Goal: Task Accomplishment & Management: Manage account settings

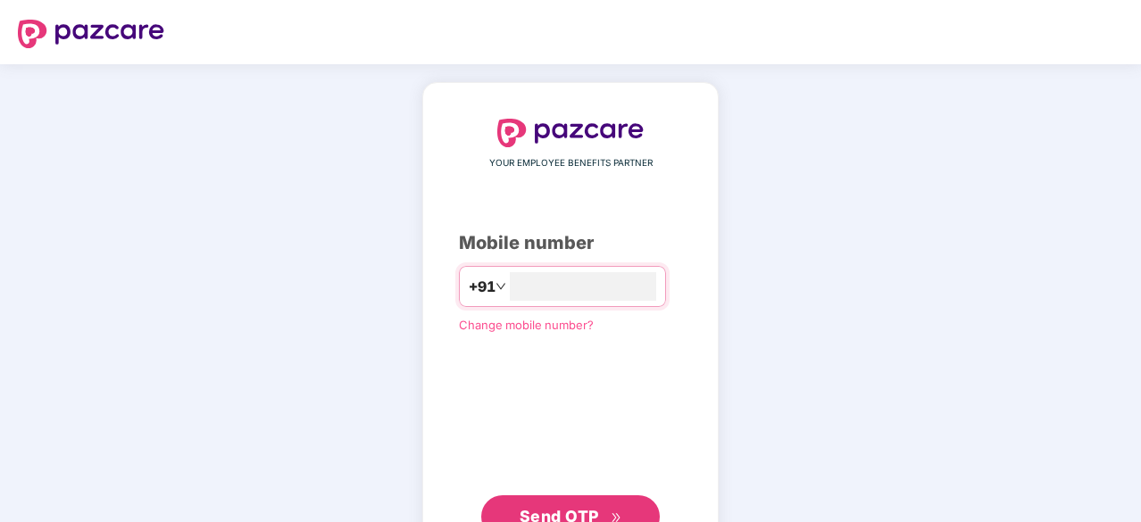
type input "**********"
click at [548, 508] on span "Send OTP" at bounding box center [558, 514] width 79 height 19
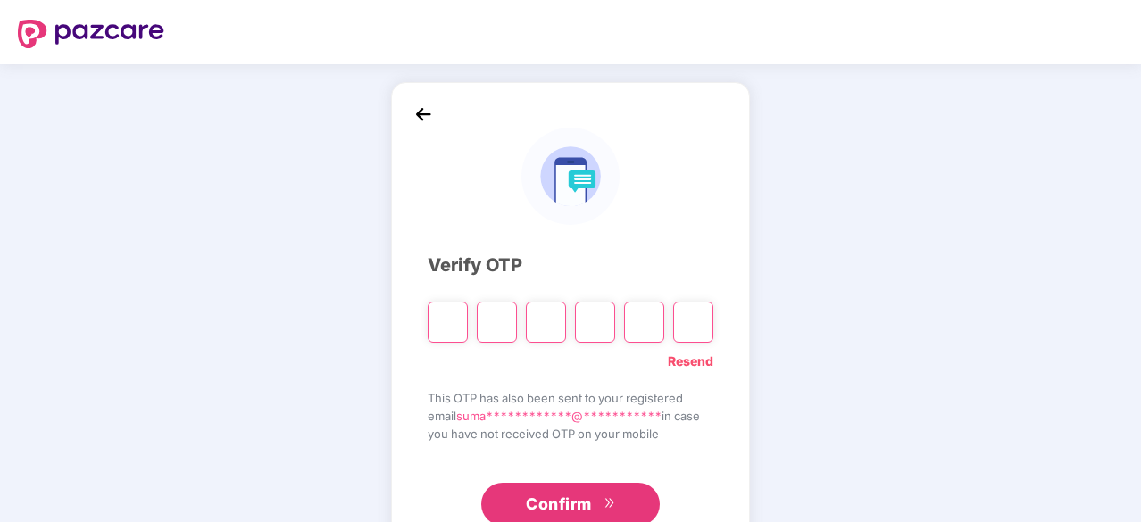
type input "*"
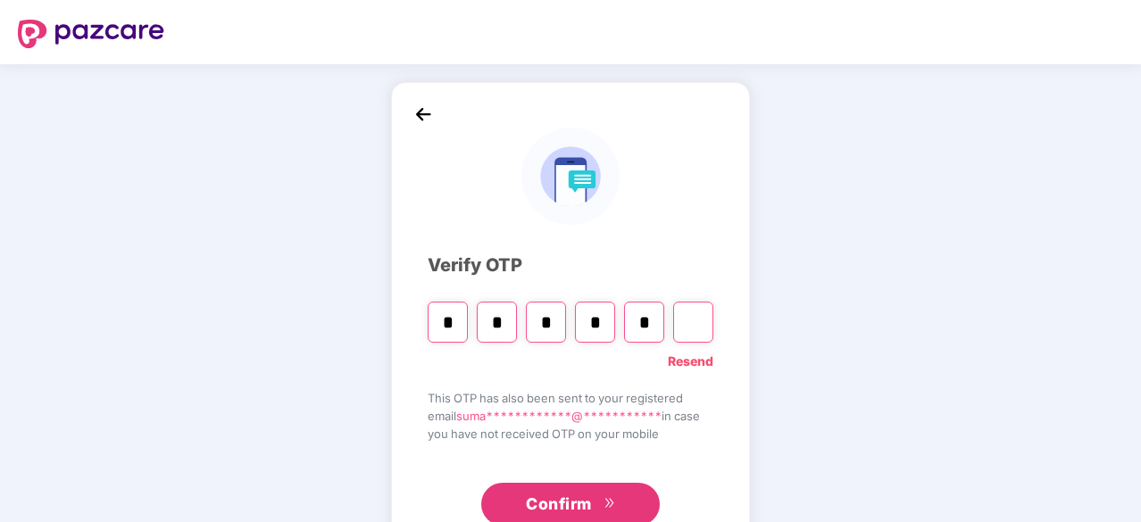
type input "*"
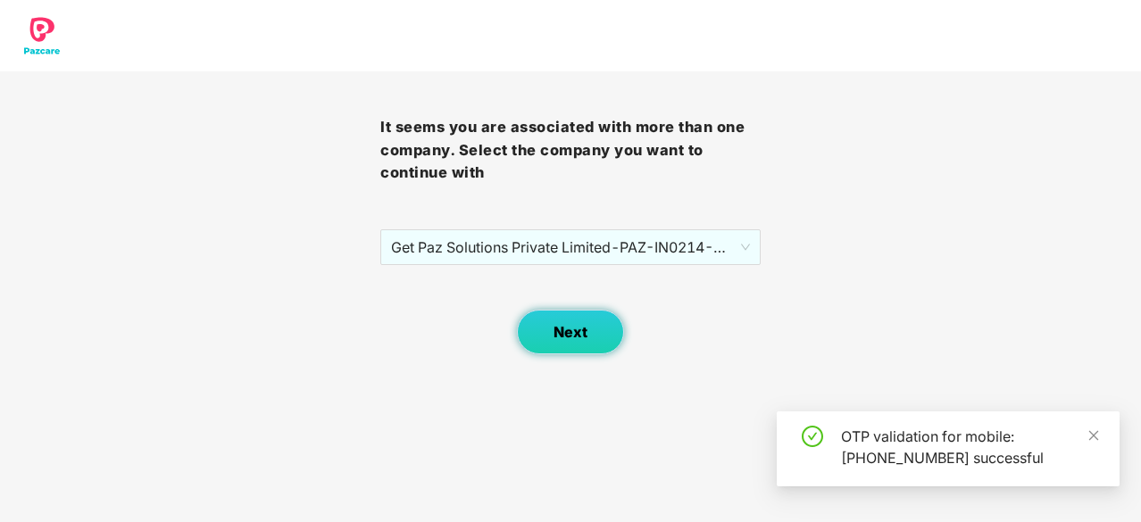
click at [591, 335] on button "Next" at bounding box center [570, 332] width 107 height 45
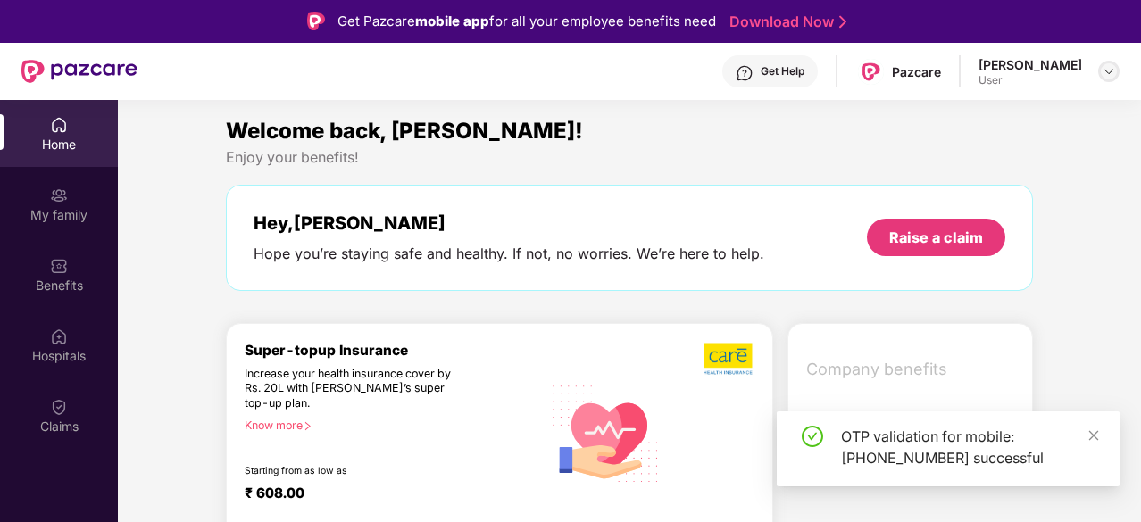
click at [1107, 71] on img at bounding box center [1108, 71] width 14 height 14
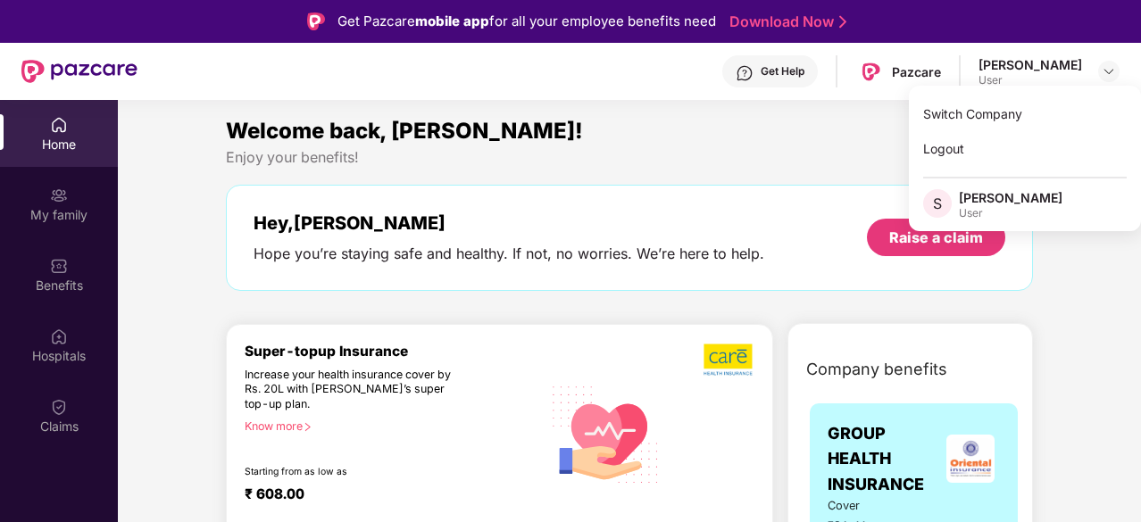
click at [971, 117] on div "Switch Company" at bounding box center [1025, 113] width 232 height 35
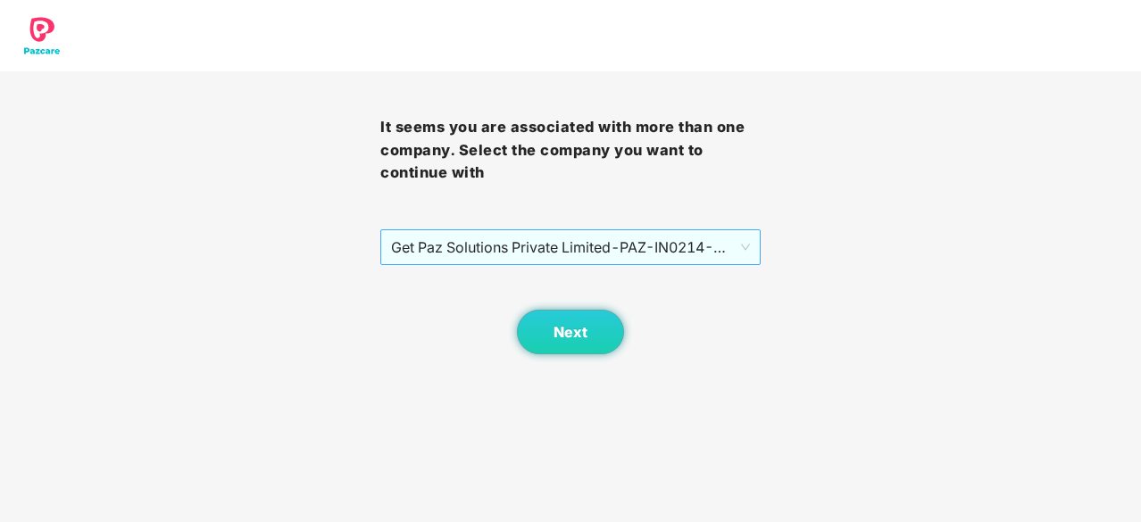
click at [710, 252] on span "Get Paz Solutions Private Limited - PAZ-IN0214 - EMPLOYEE" at bounding box center [570, 247] width 359 height 34
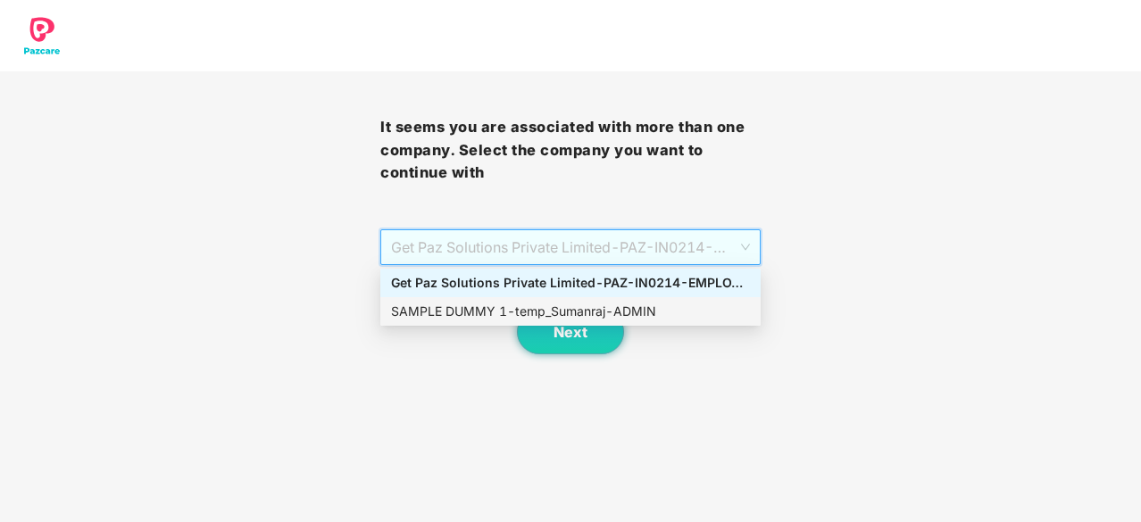
click at [644, 303] on div "SAMPLE DUMMY 1 - temp_Sumanraj - ADMIN" at bounding box center [570, 312] width 359 height 20
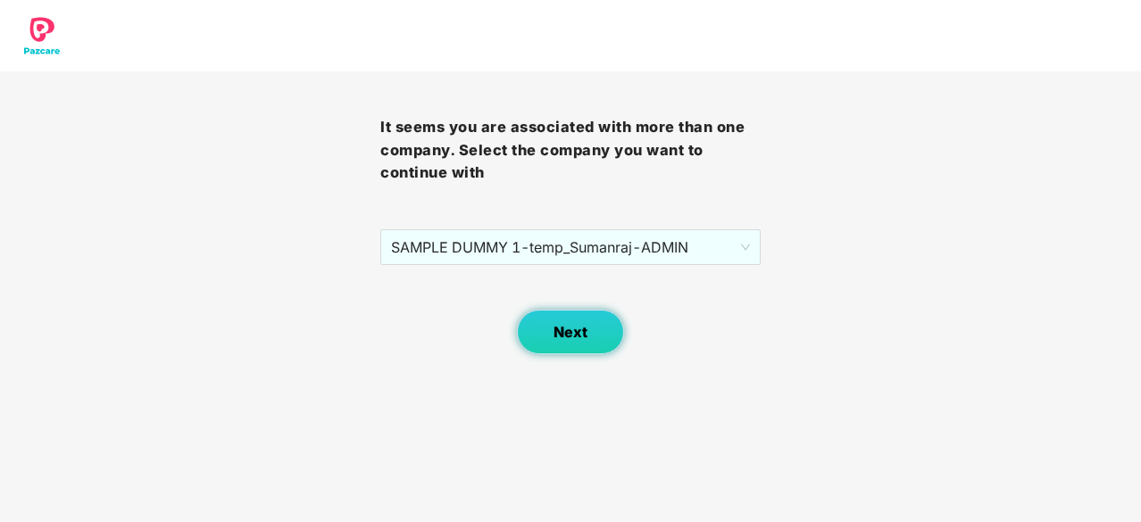
click at [582, 326] on span "Next" at bounding box center [570, 332] width 34 height 17
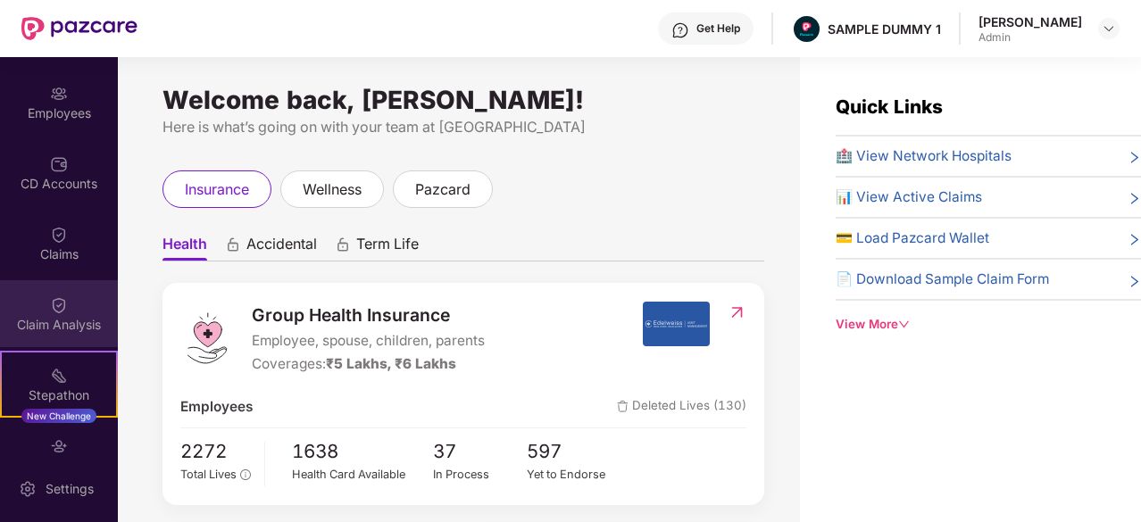
scroll to position [129, 0]
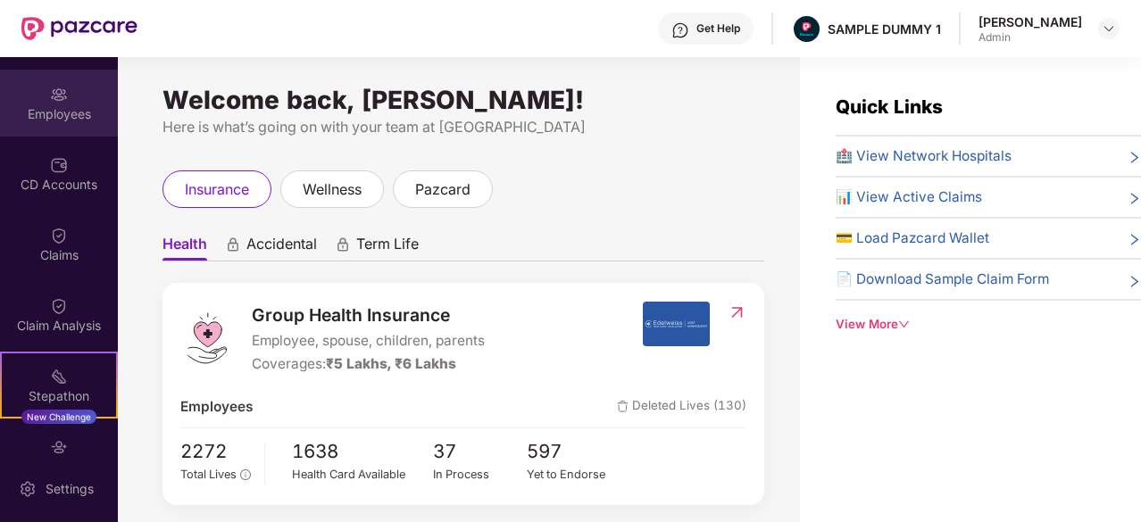
click at [41, 113] on div "Employees" at bounding box center [59, 114] width 118 height 18
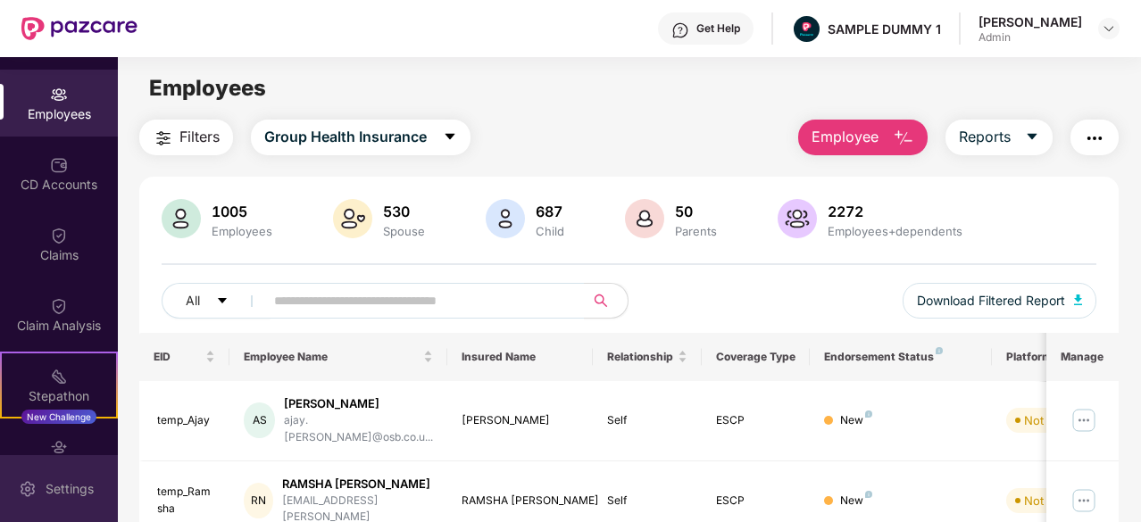
click at [62, 477] on div "Settings" at bounding box center [59, 488] width 118 height 67
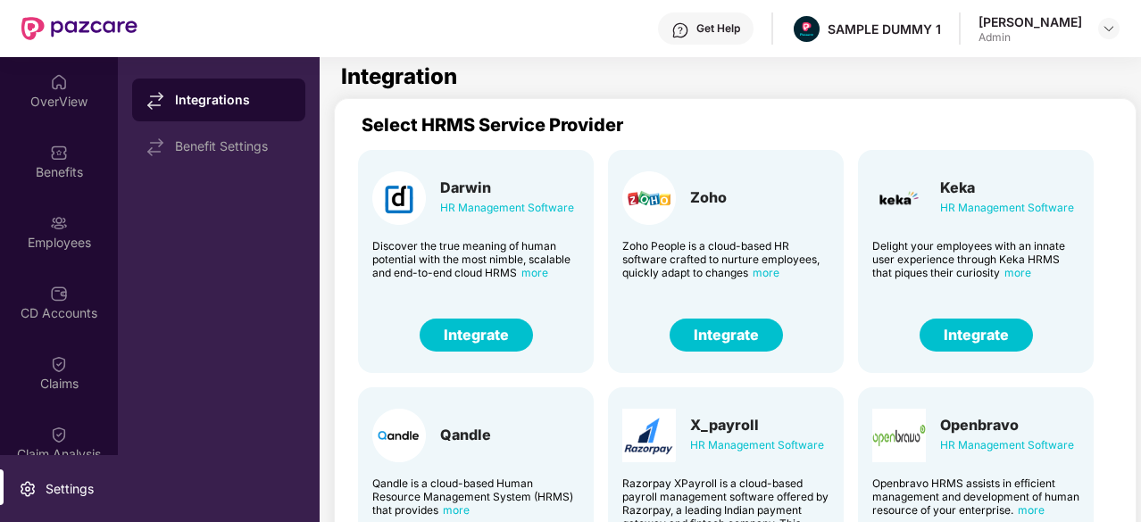
click at [762, 338] on button "Integrate" at bounding box center [725, 335] width 113 height 33
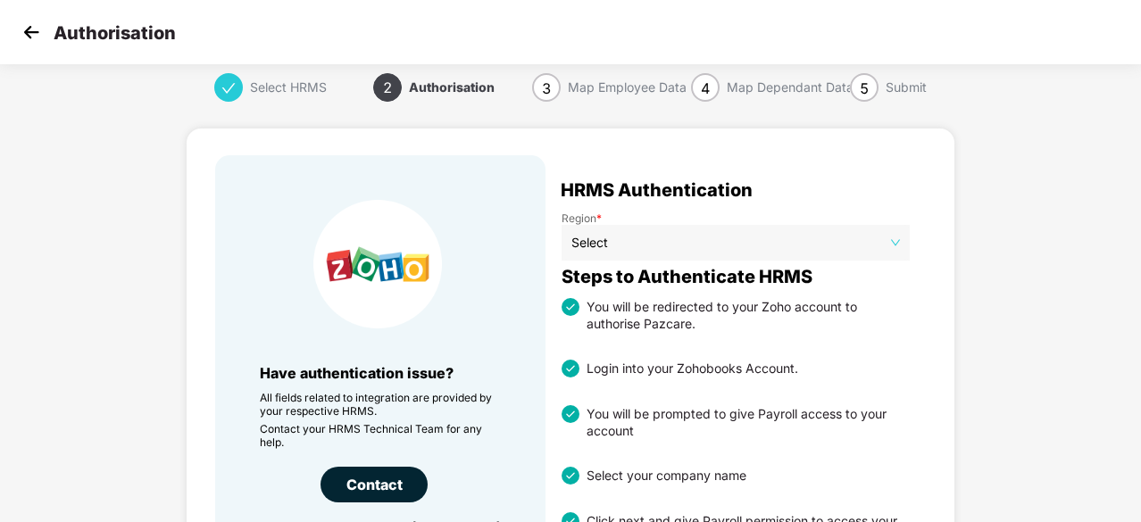
scroll to position [3, 0]
click at [39, 28] on img at bounding box center [31, 32] width 27 height 27
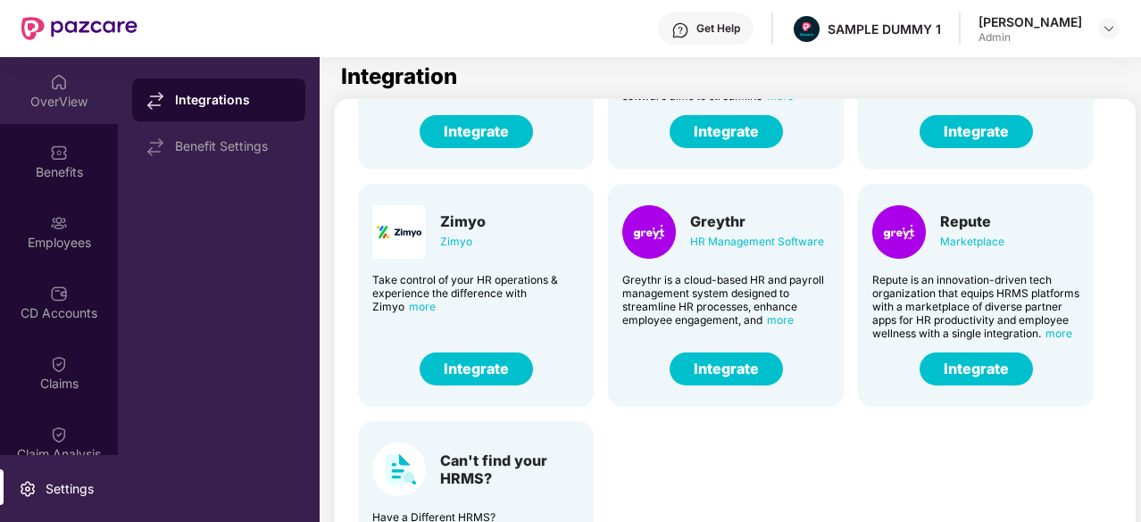
click at [39, 97] on div "OverView" at bounding box center [59, 102] width 118 height 18
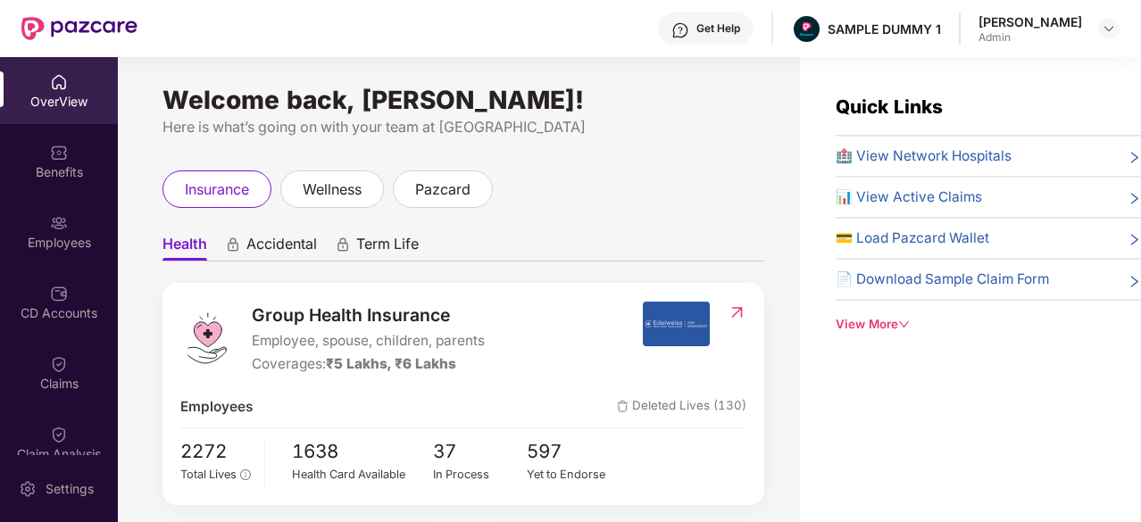
click at [907, 160] on span "🏥 View Network Hospitals" at bounding box center [923, 155] width 176 height 21
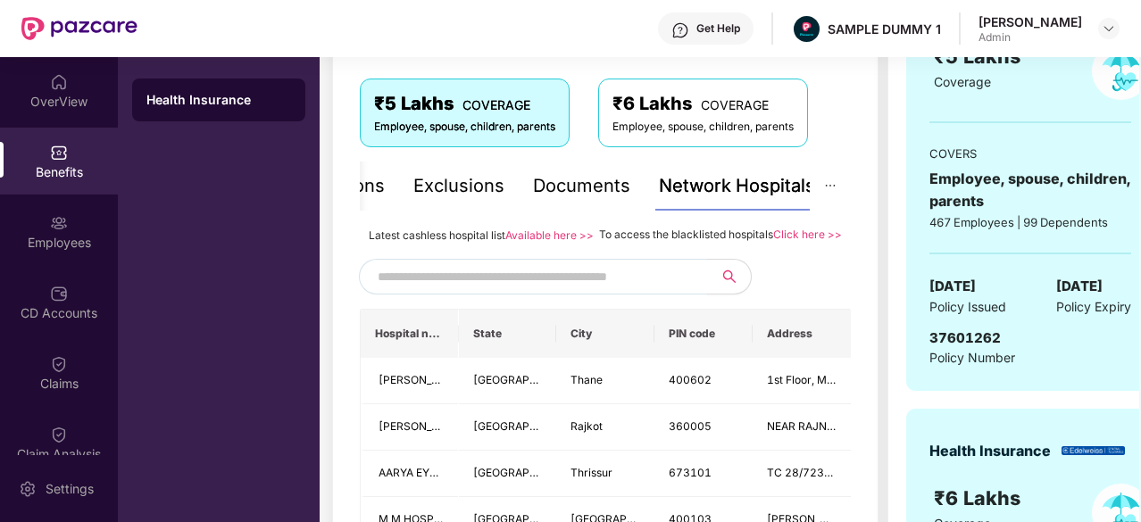
scroll to position [289, 0]
click at [589, 290] on input "text" at bounding box center [530, 276] width 305 height 27
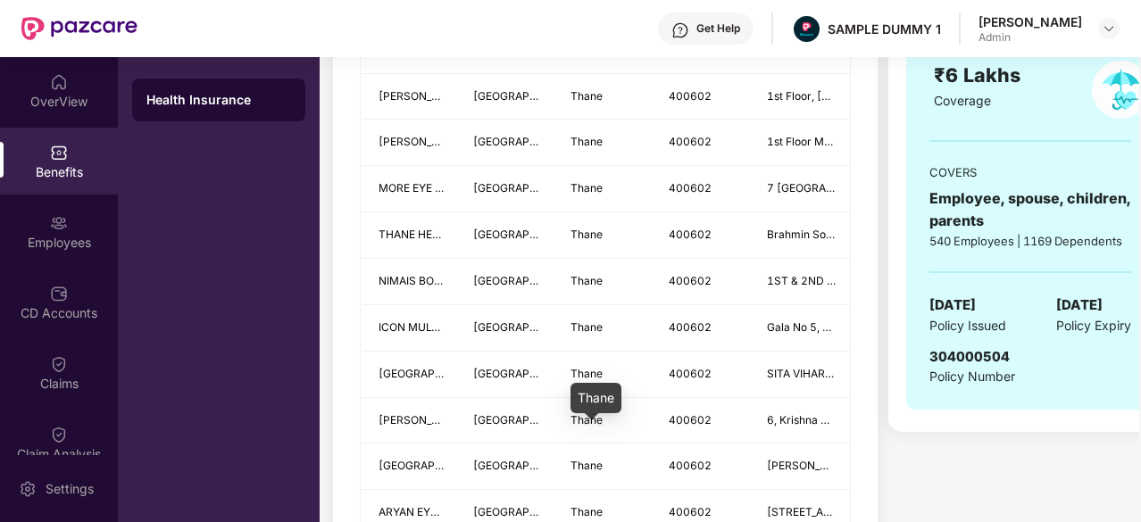
scroll to position [306, 0]
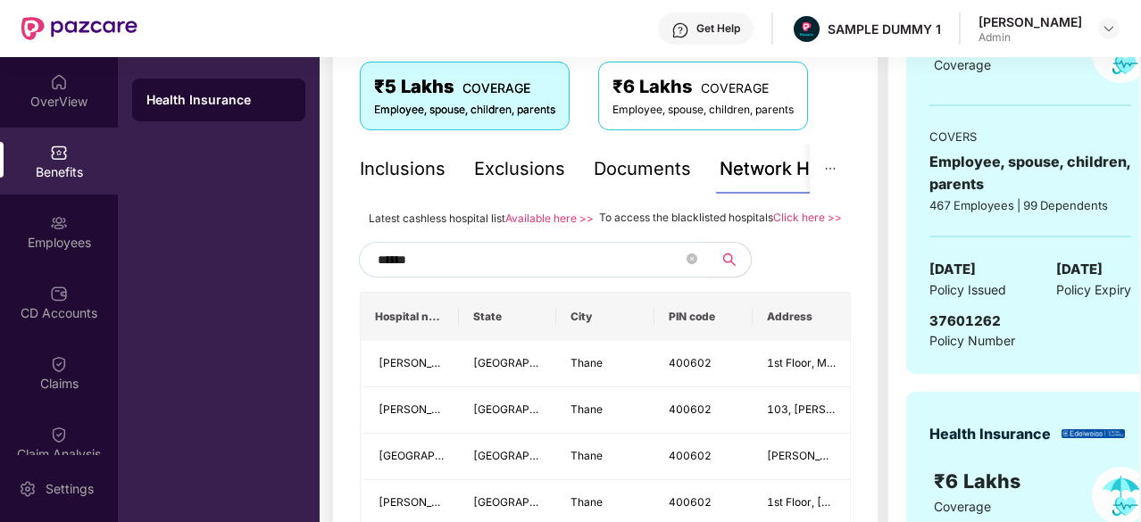
type input "******"
click at [412, 185] on div "Inclusions" at bounding box center [403, 169] width 86 height 49
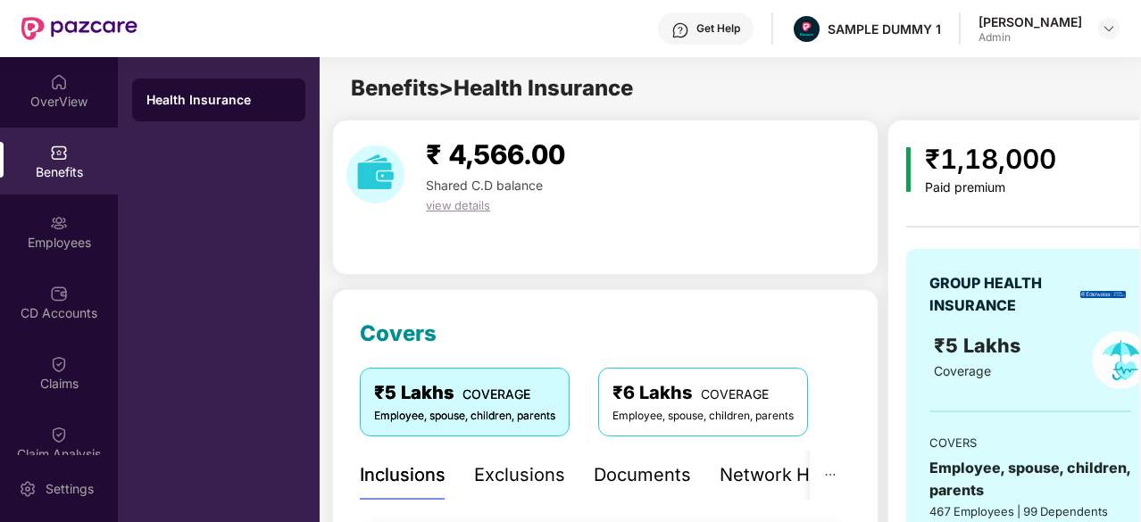
scroll to position [171, 0]
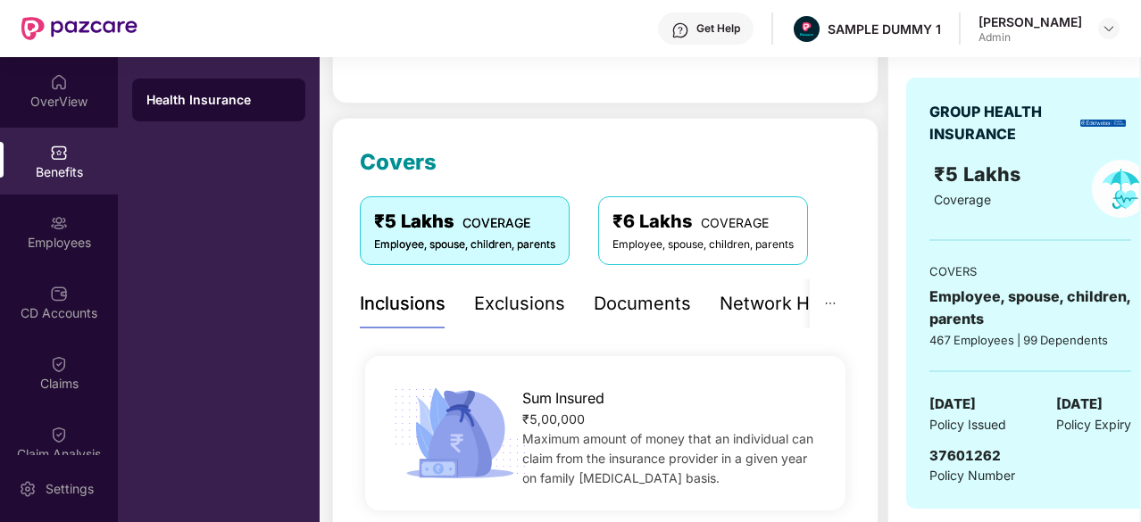
click at [509, 303] on div "Exclusions" at bounding box center [519, 304] width 91 height 28
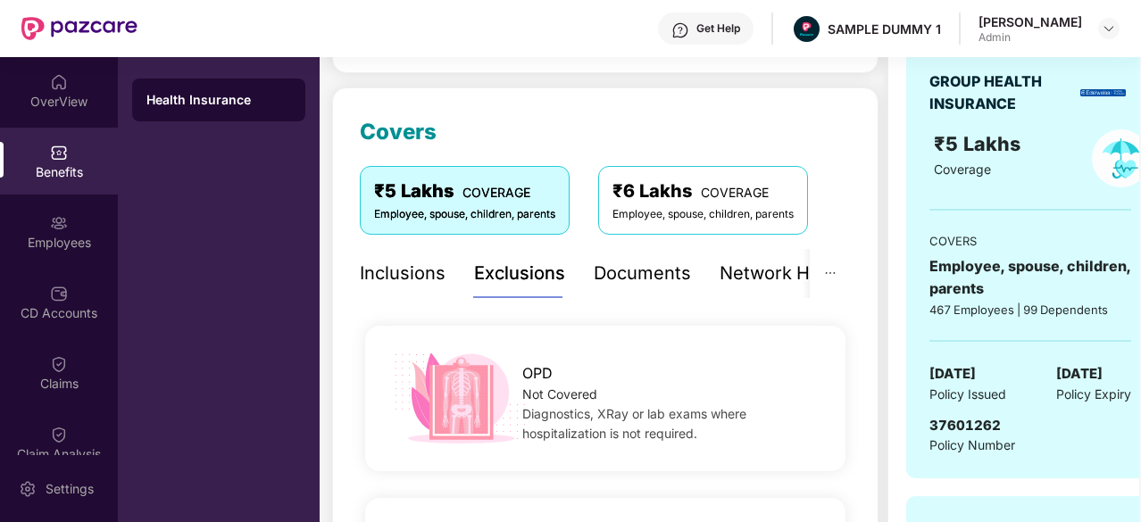
scroll to position [201, 0]
click at [619, 285] on div "Documents" at bounding box center [642, 275] width 97 height 28
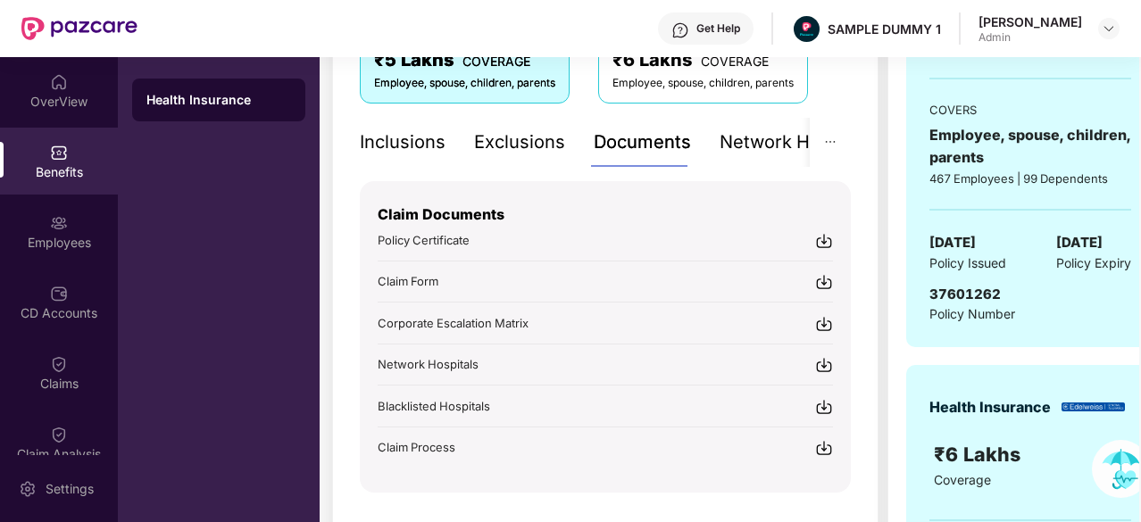
scroll to position [334, 0]
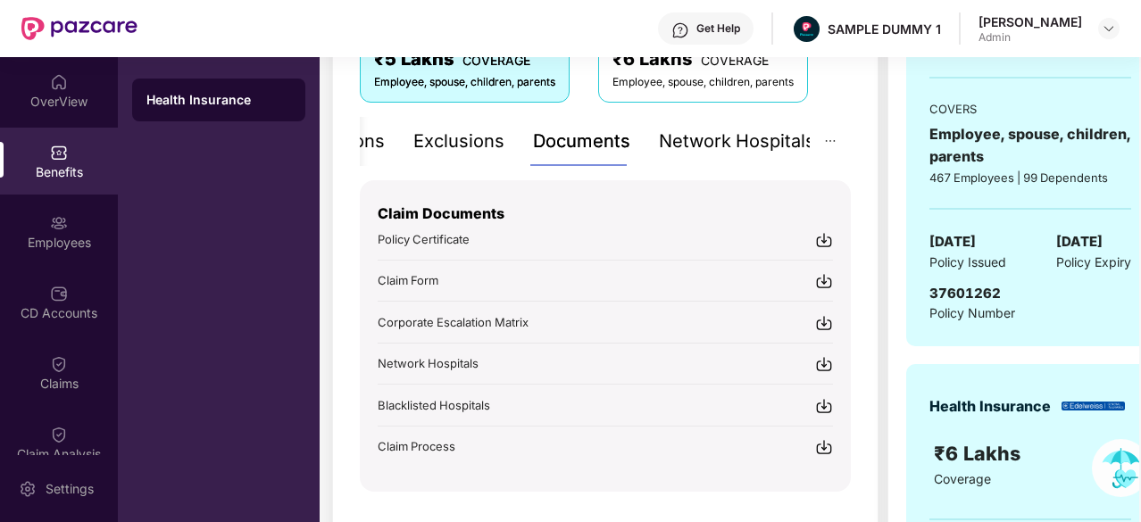
click at [734, 141] on div "Network Hospitals" at bounding box center [737, 142] width 156 height 28
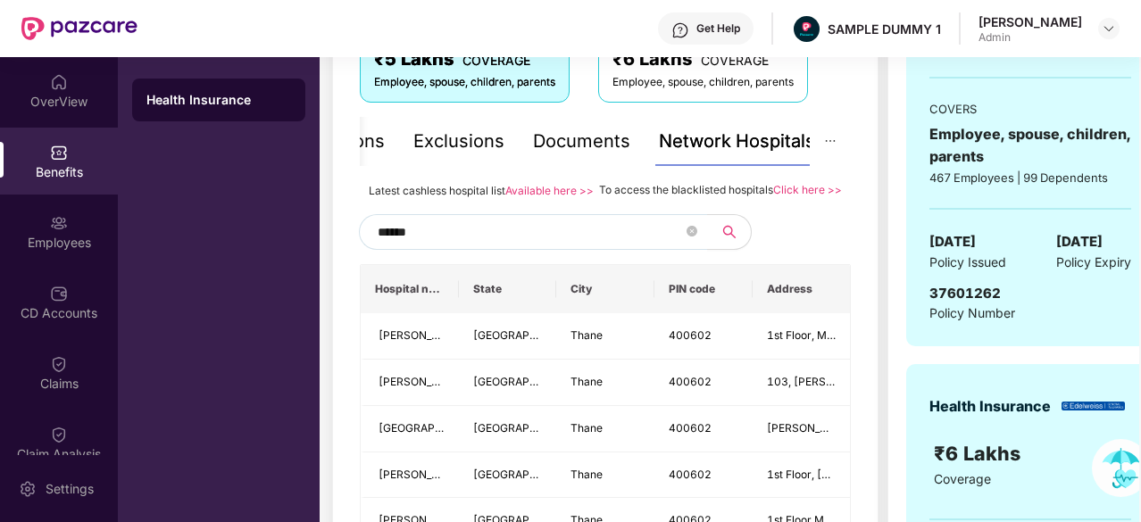
scroll to position [0, 0]
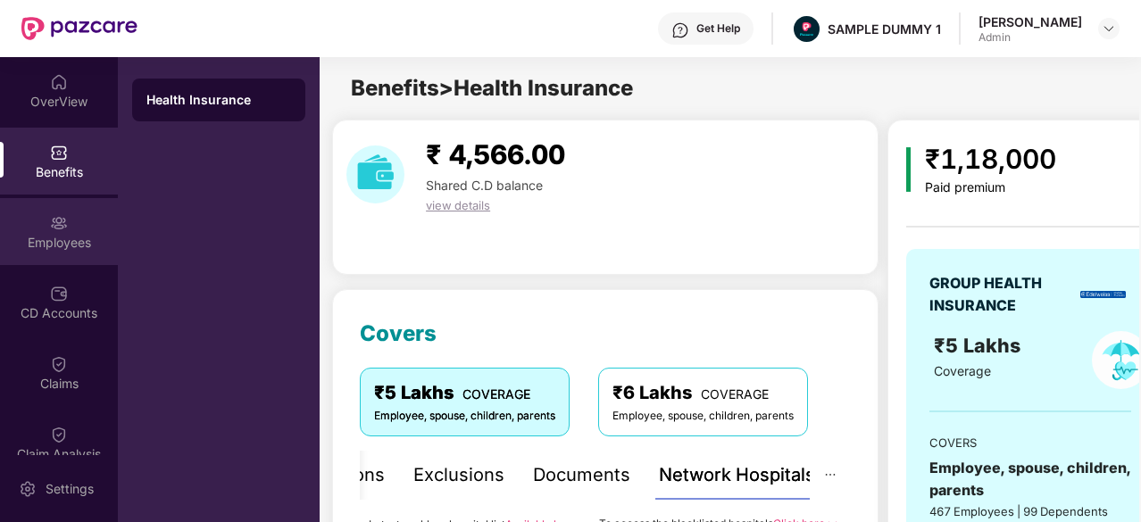
click at [48, 249] on div "Employees" at bounding box center [59, 243] width 118 height 18
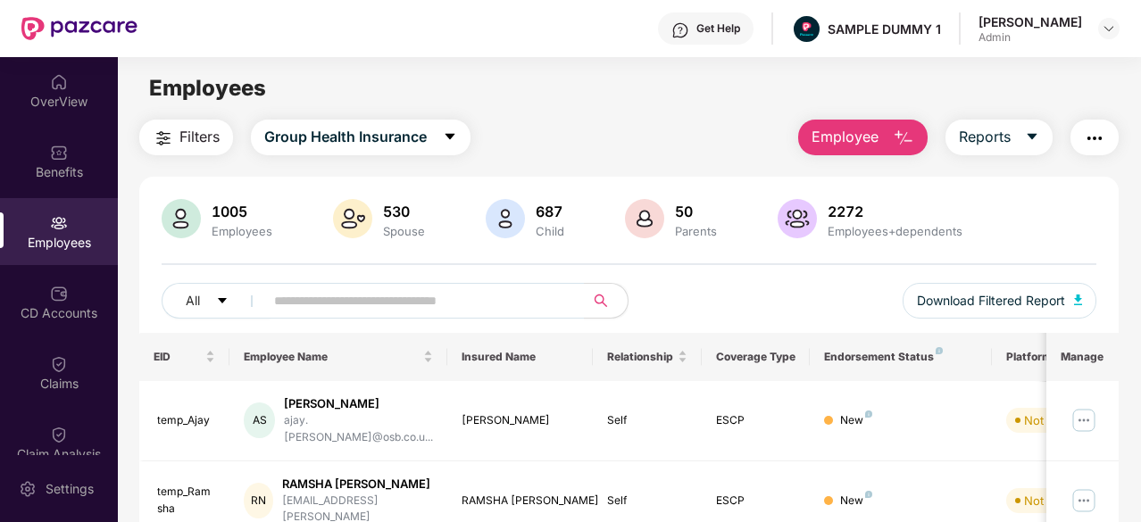
click at [871, 145] on span "Employee" at bounding box center [844, 137] width 67 height 22
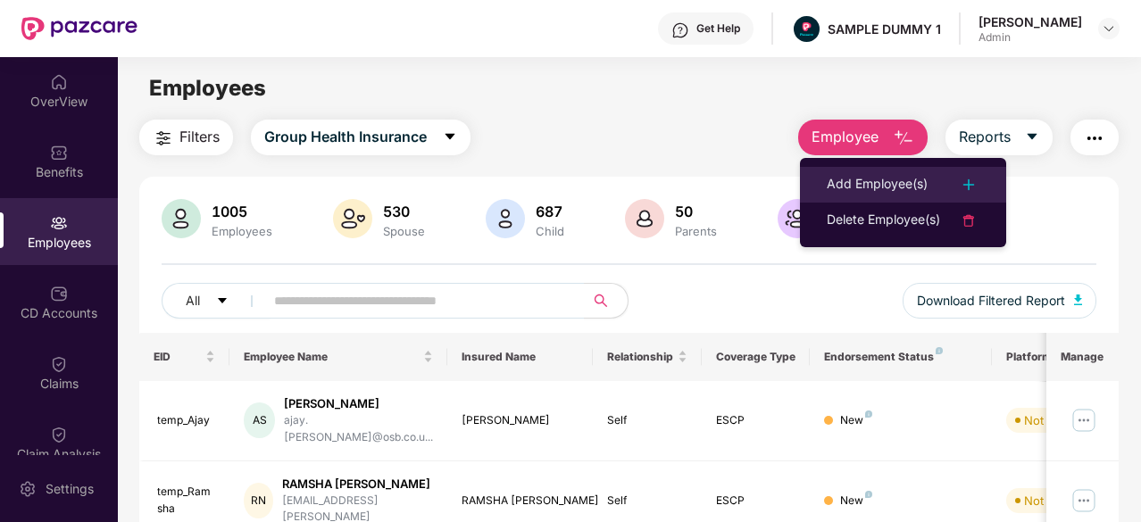
click at [879, 181] on div "Add Employee(s)" at bounding box center [877, 184] width 101 height 21
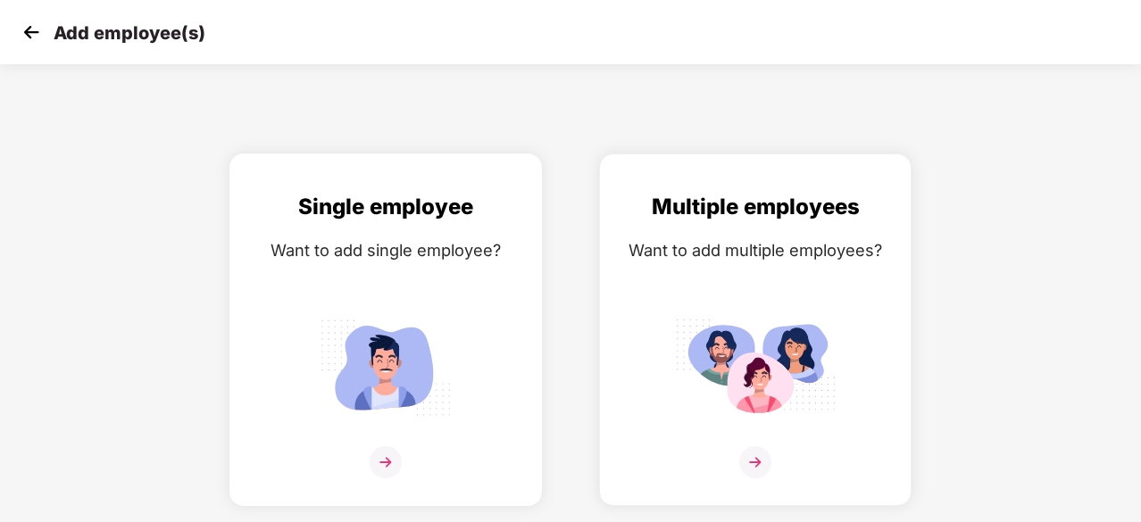
click at [378, 368] on img at bounding box center [385, 368] width 161 height 112
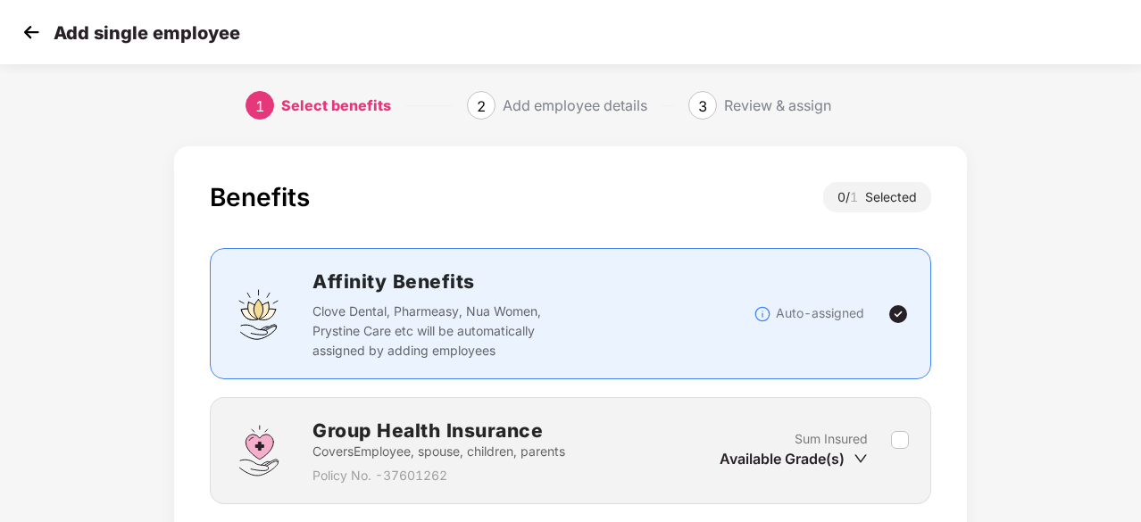
scroll to position [136, 0]
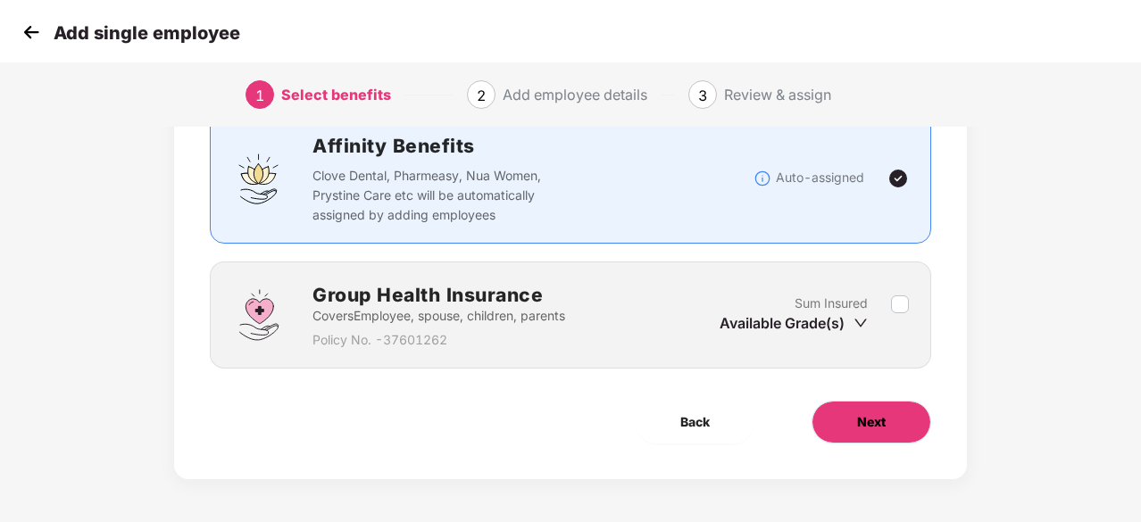
click at [885, 429] on span "Next" at bounding box center [871, 422] width 29 height 20
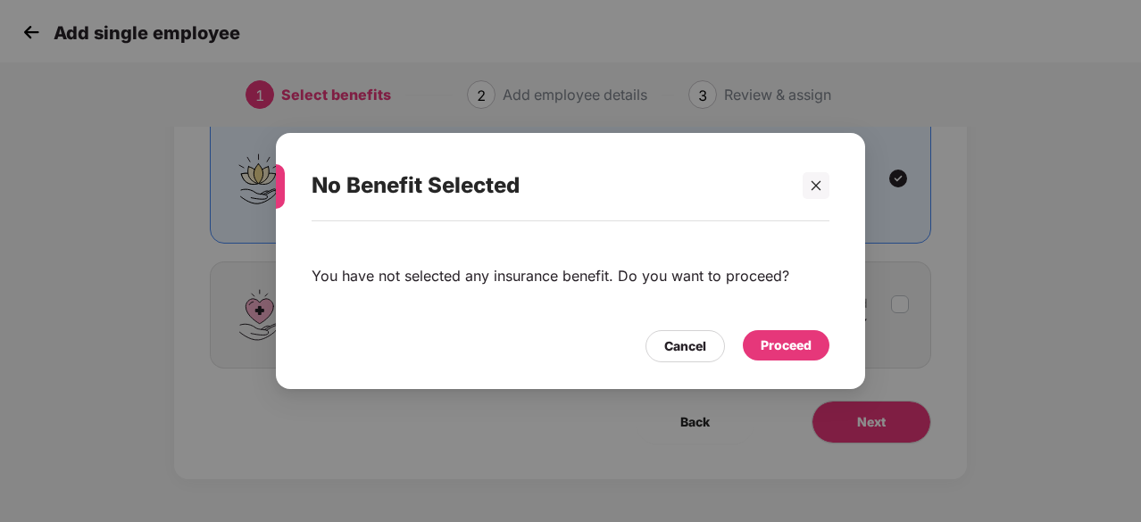
click at [785, 342] on div "Proceed" at bounding box center [785, 346] width 51 height 20
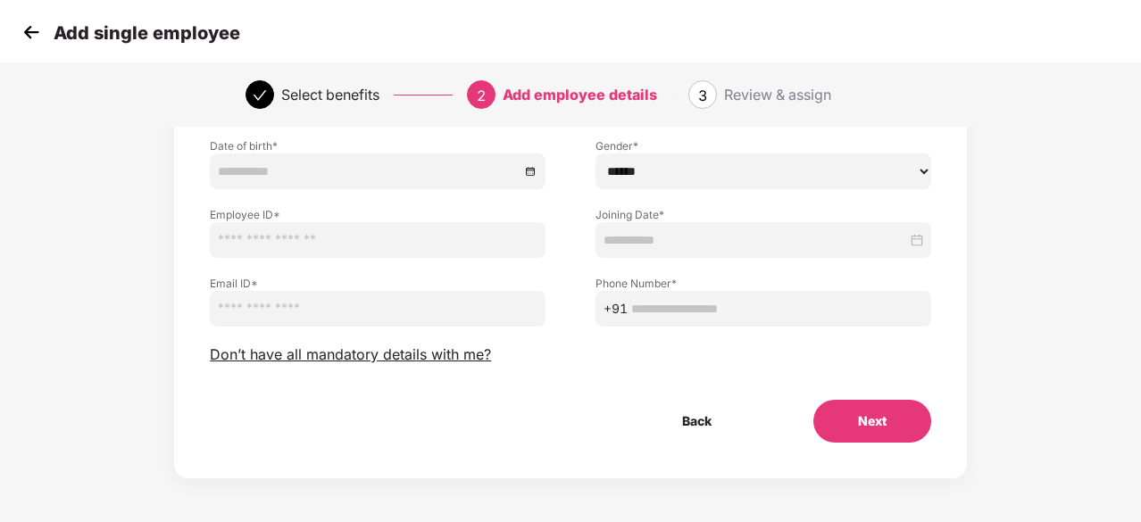
scroll to position [191, 0]
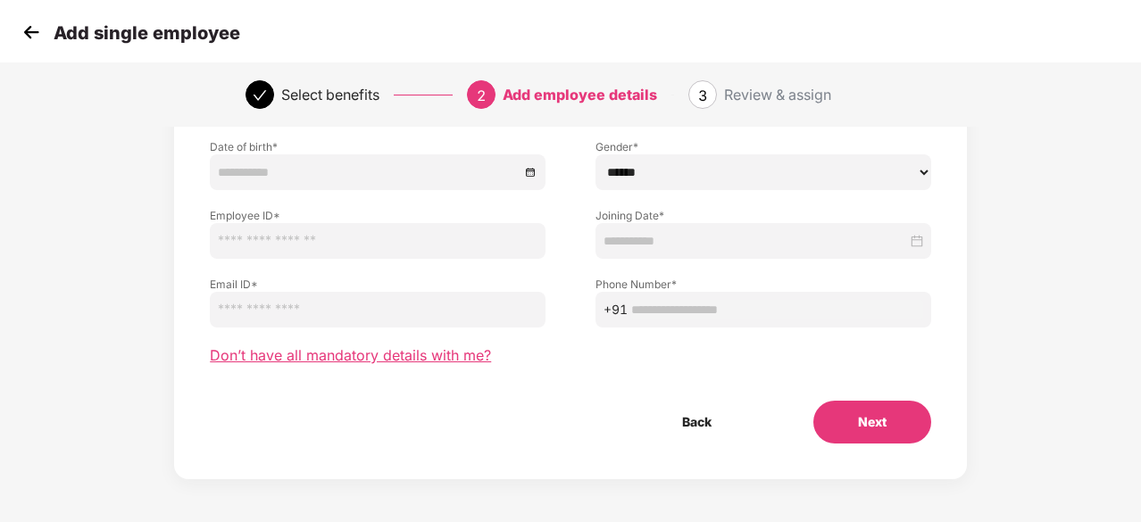
click at [391, 357] on span "Don’t have all mandatory details with me?" at bounding box center [350, 355] width 281 height 19
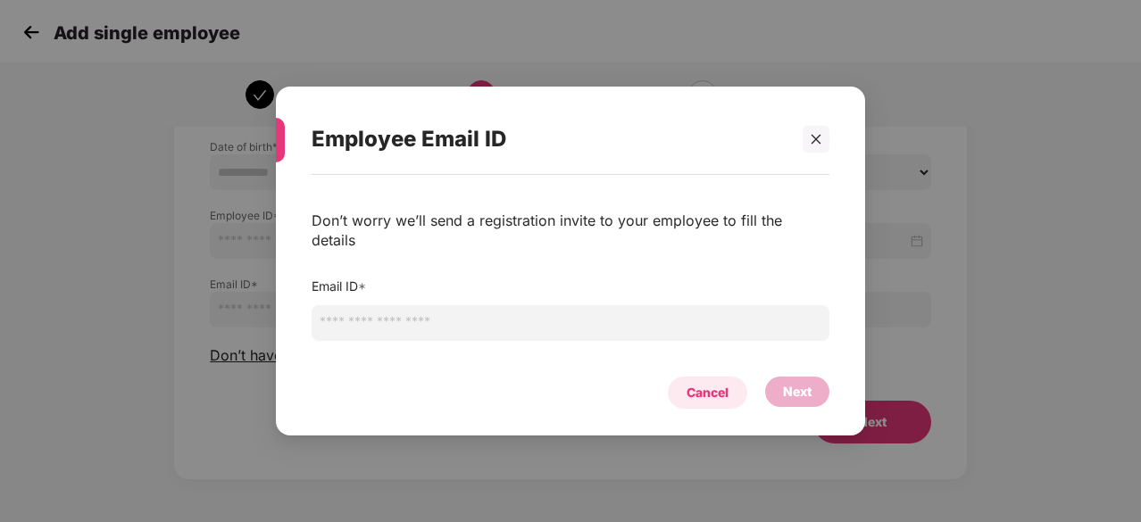
click at [712, 385] on div "Cancel" at bounding box center [707, 393] width 42 height 20
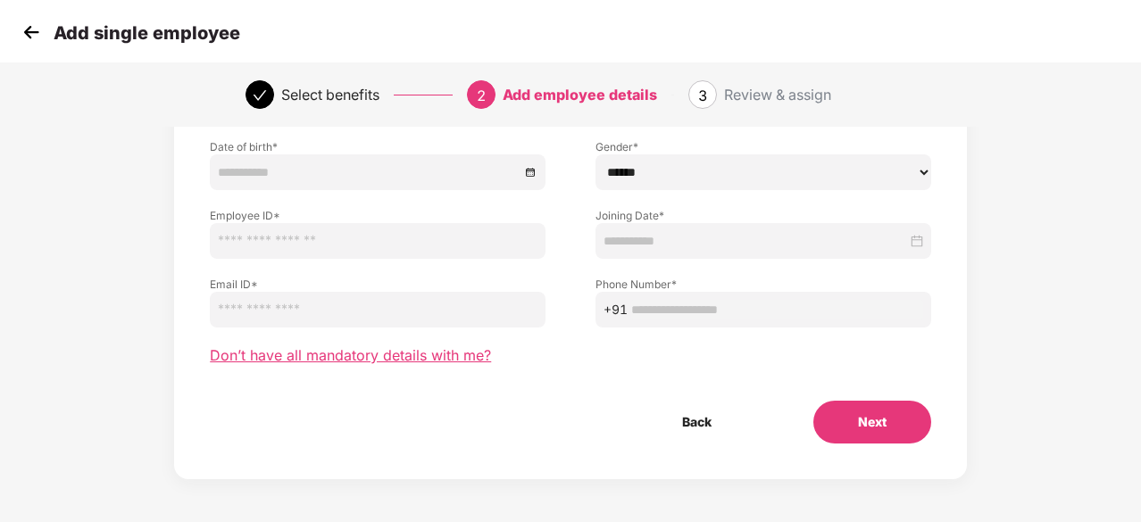
click at [391, 346] on span "Don’t have all mandatory details with me?" at bounding box center [350, 355] width 281 height 19
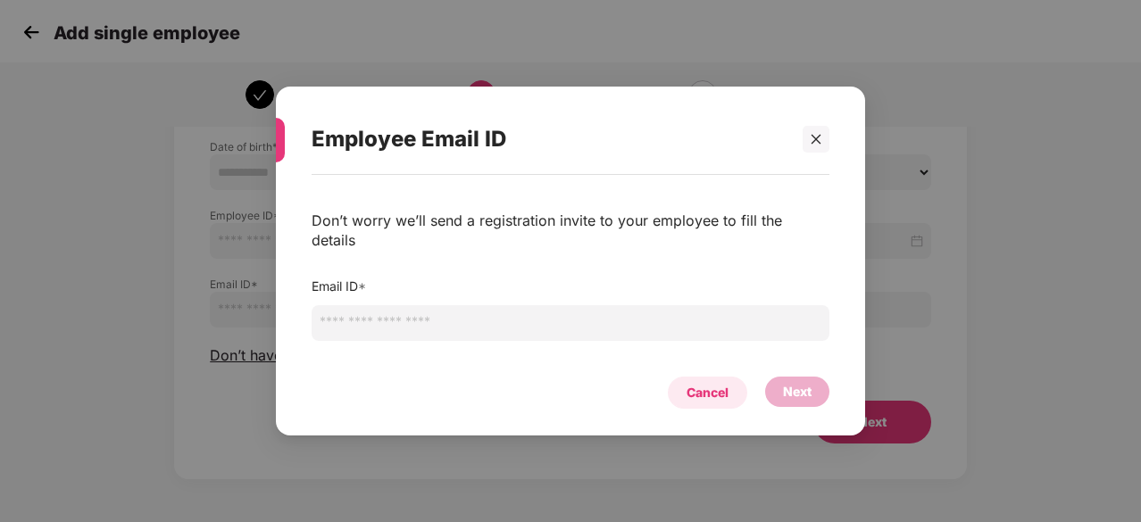
click at [709, 383] on div "Cancel" at bounding box center [707, 393] width 42 height 20
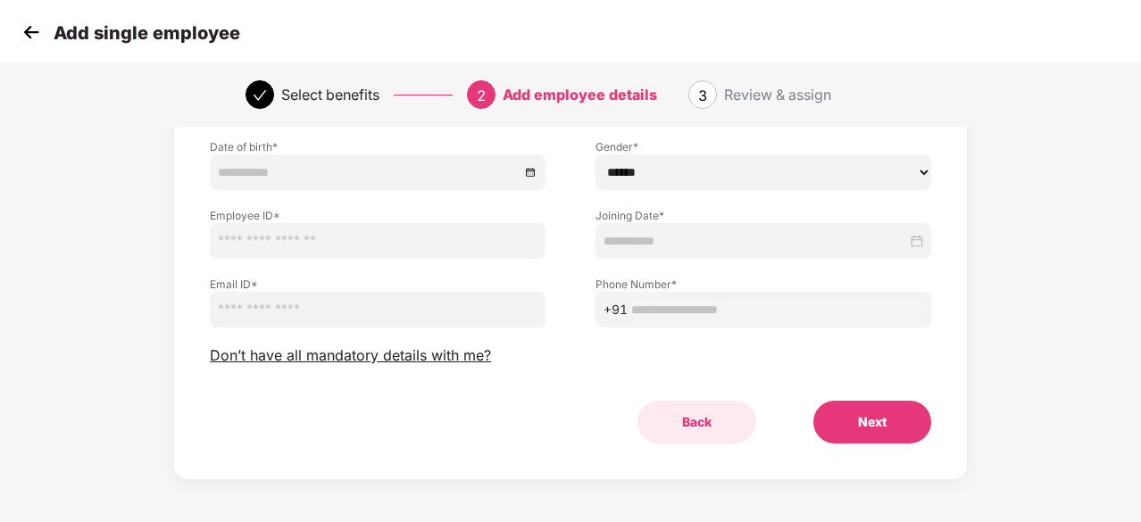
click at [694, 429] on button "Back" at bounding box center [696, 422] width 119 height 43
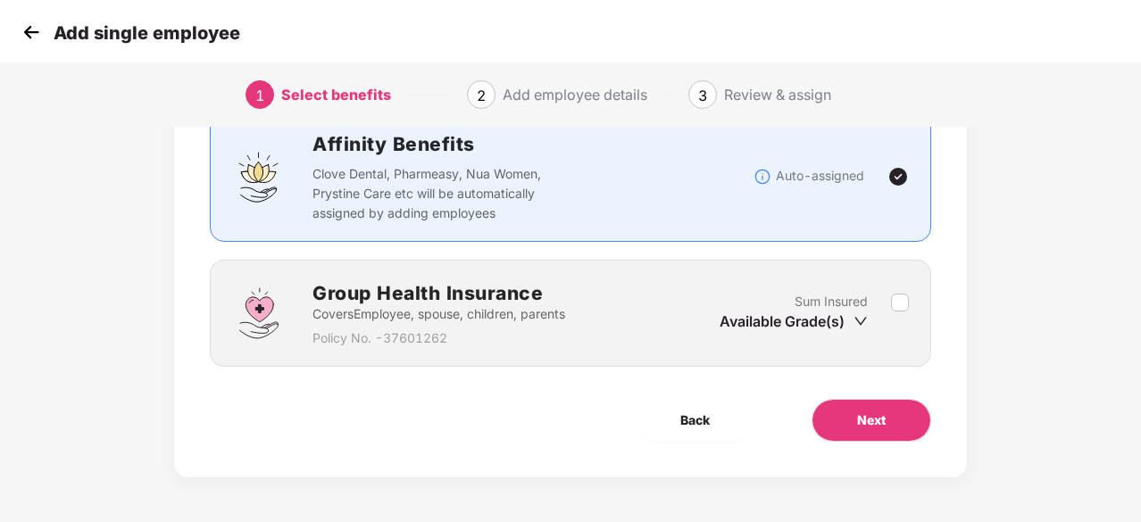
scroll to position [136, 0]
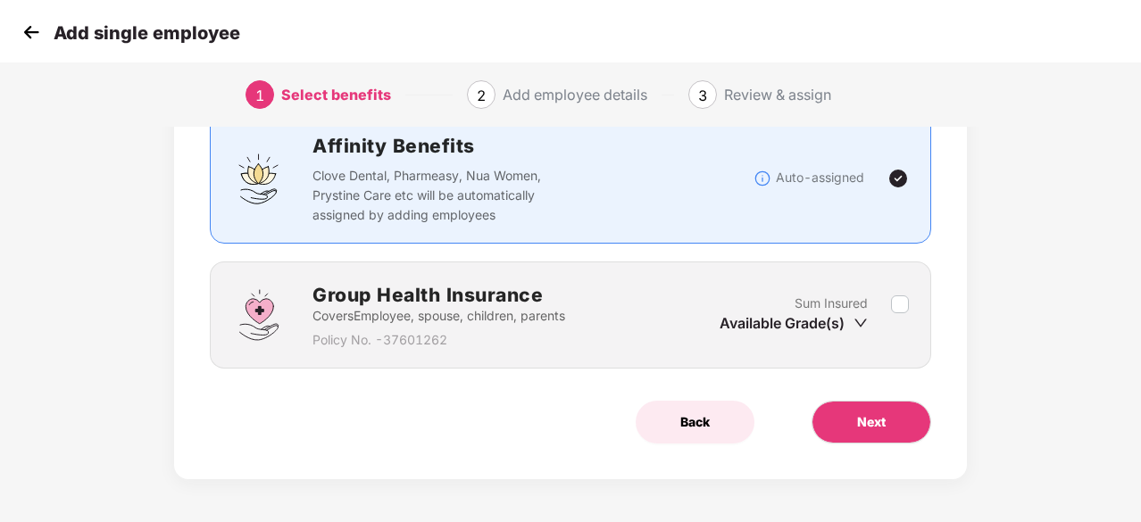
click at [686, 412] on span "Back" at bounding box center [694, 422] width 29 height 20
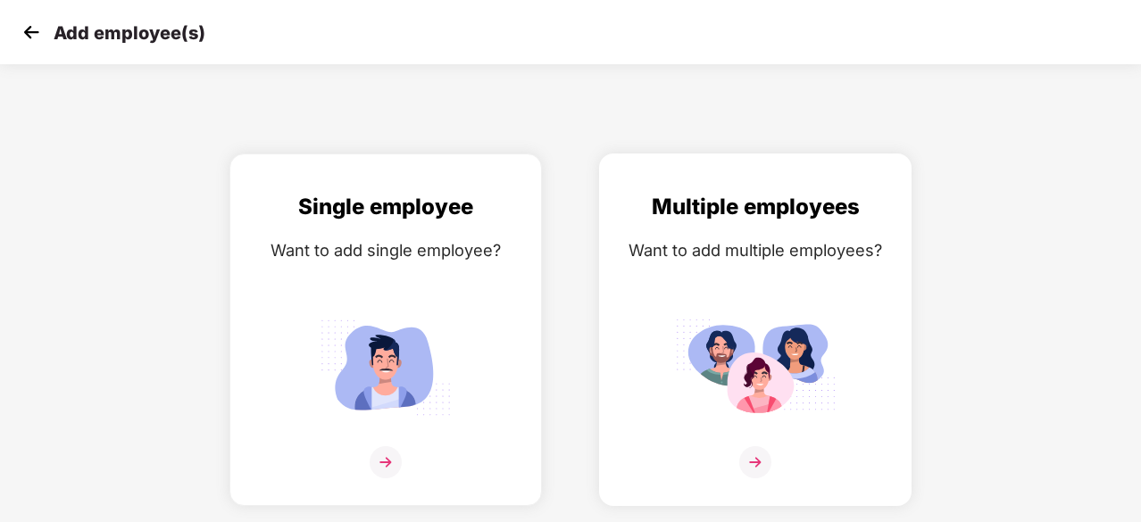
click at [695, 284] on div "Multiple employees Want to add multiple employees?" at bounding box center [755, 345] width 275 height 311
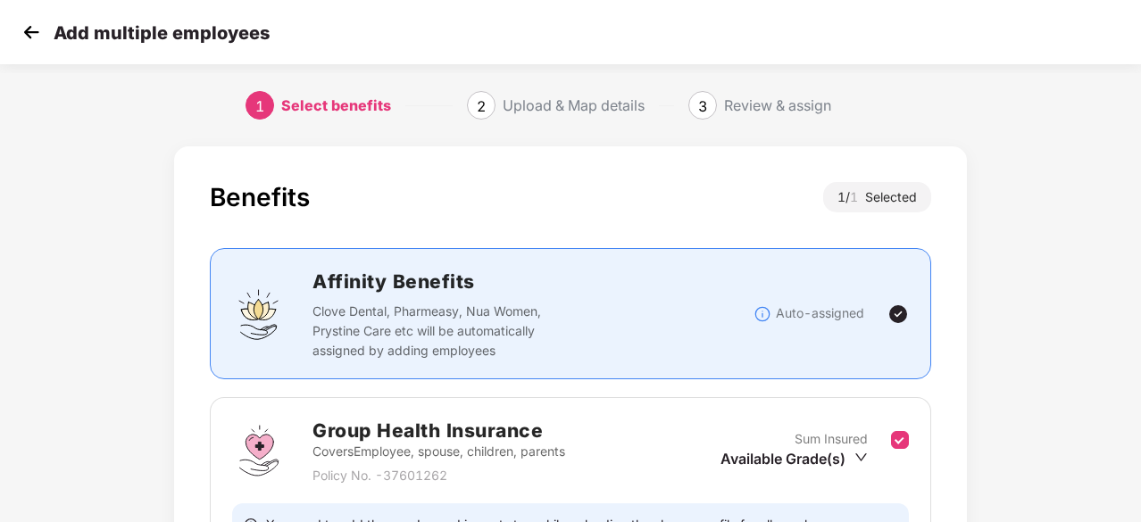
scroll to position [195, 0]
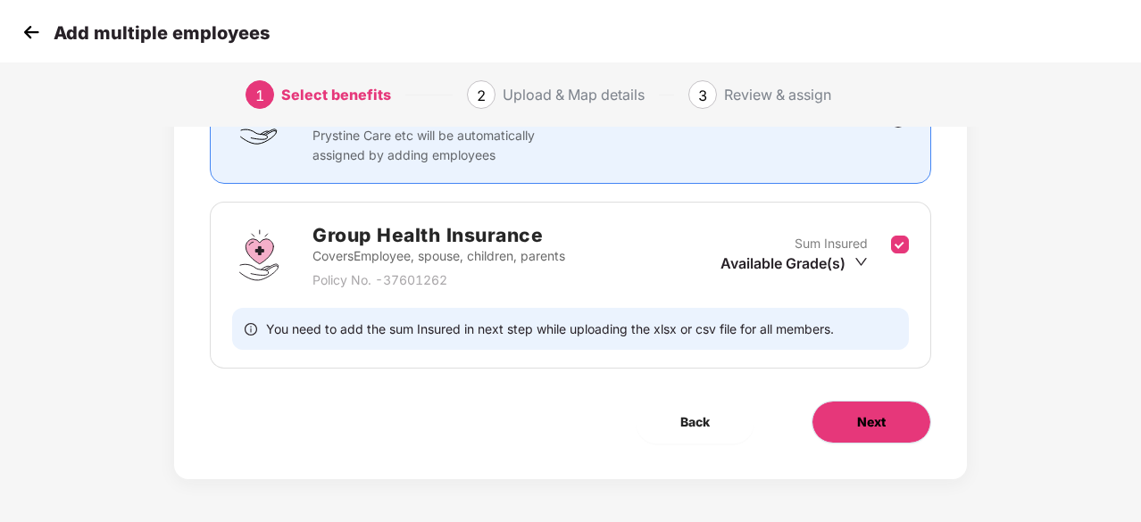
click at [868, 402] on button "Next" at bounding box center [871, 422] width 120 height 43
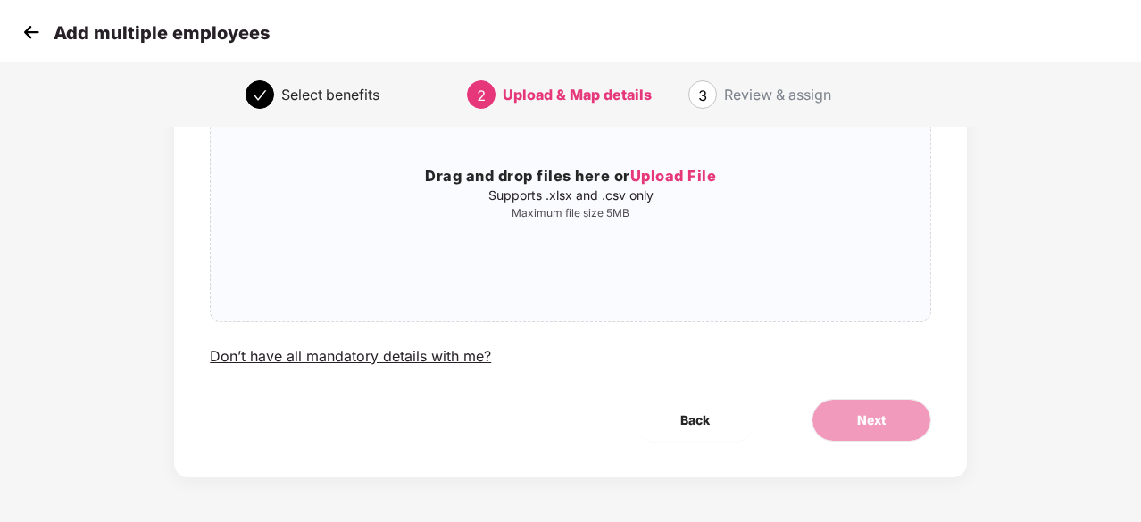
scroll to position [0, 0]
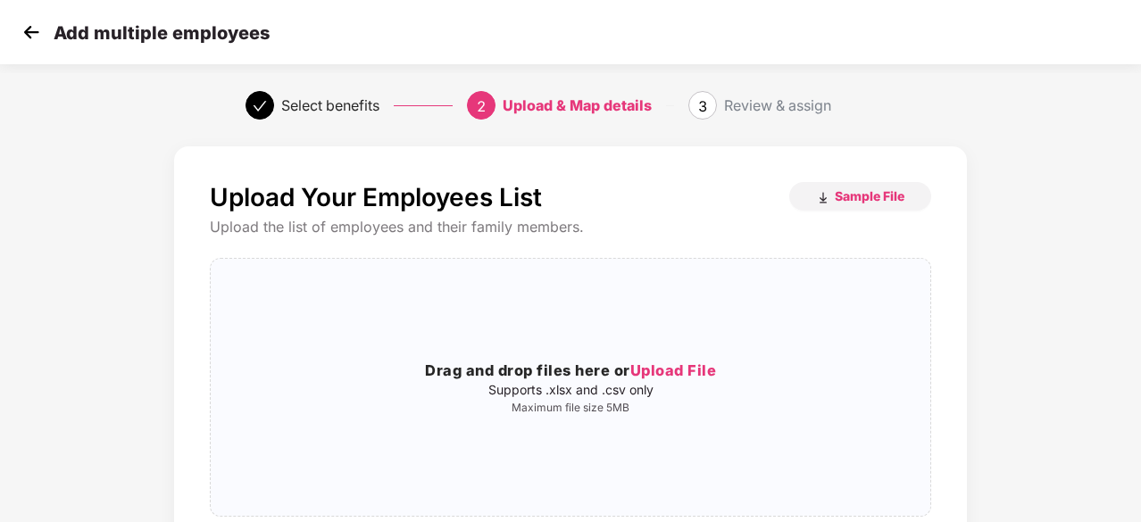
click at [38, 29] on img at bounding box center [31, 32] width 27 height 27
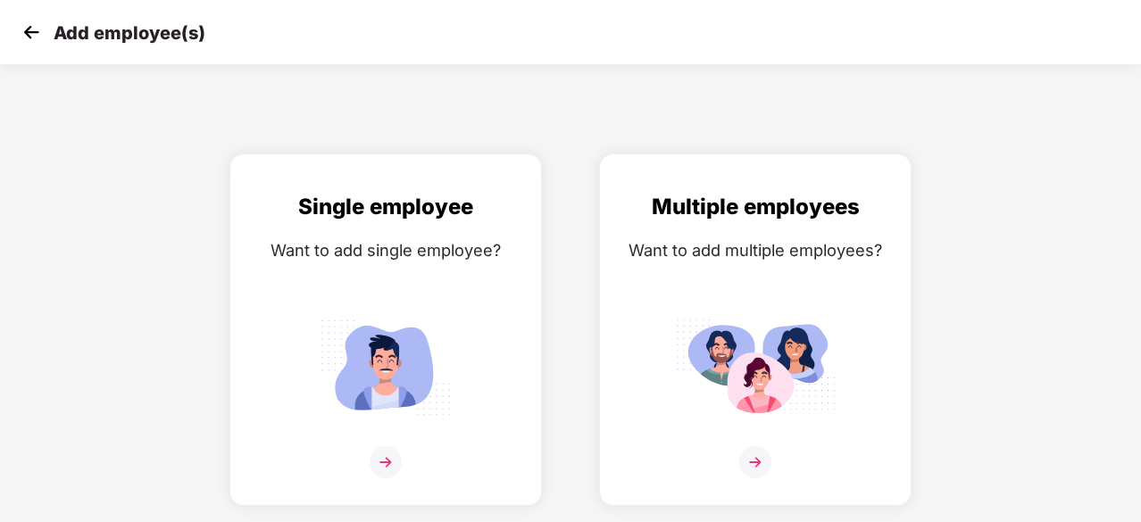
click at [38, 29] on img at bounding box center [31, 32] width 27 height 27
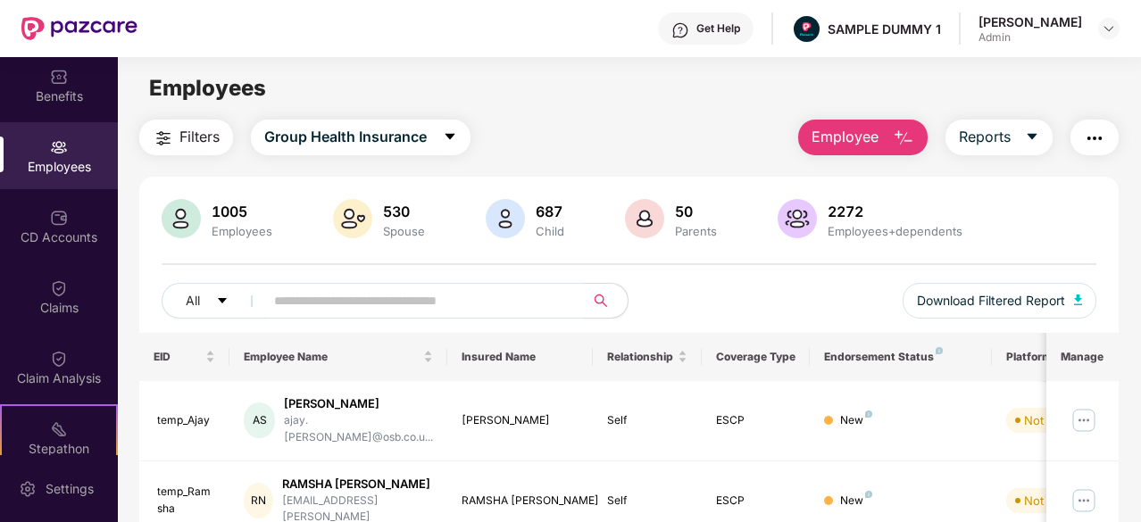
scroll to position [75, 0]
click at [52, 248] on div "CD Accounts" at bounding box center [59, 227] width 118 height 67
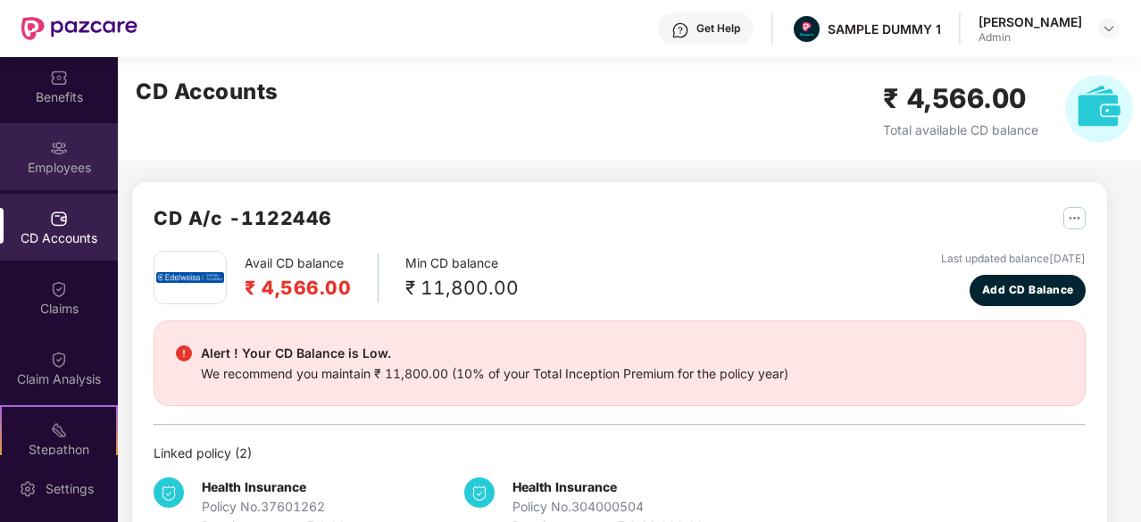
click at [51, 171] on div "Employees" at bounding box center [59, 168] width 118 height 18
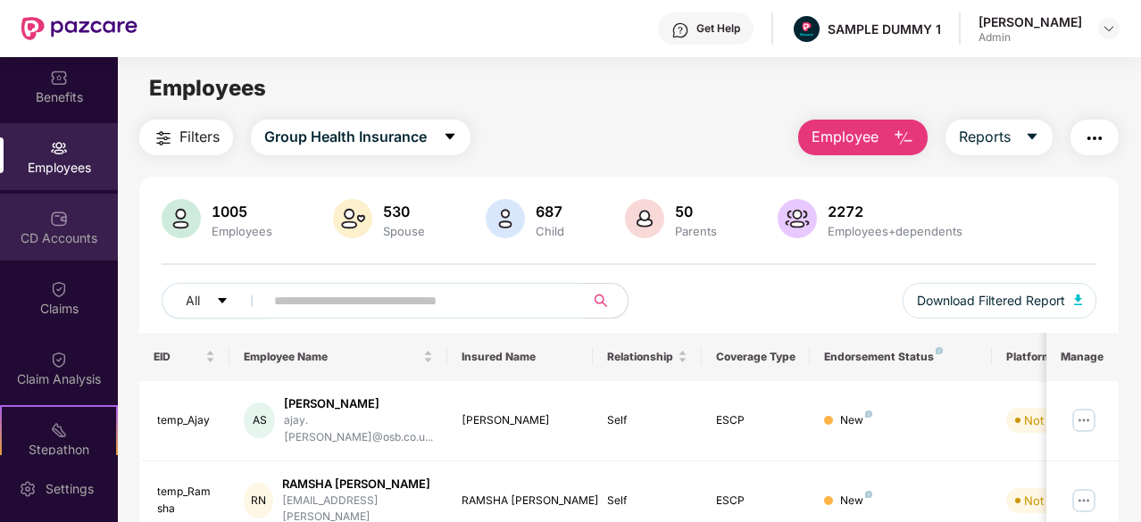
click at [29, 247] on div "CD Accounts" at bounding box center [59, 227] width 118 height 67
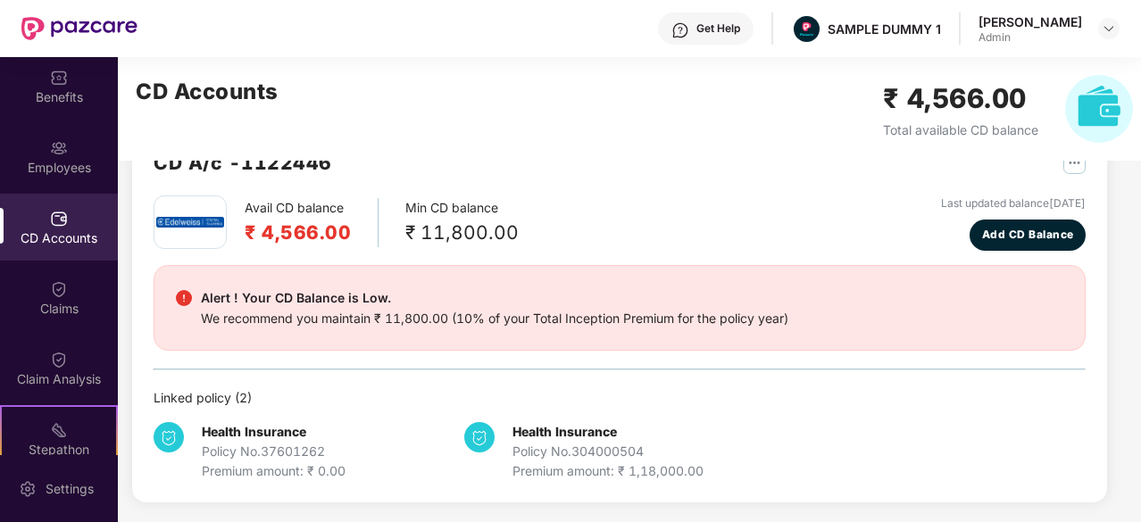
scroll to position [54, 0]
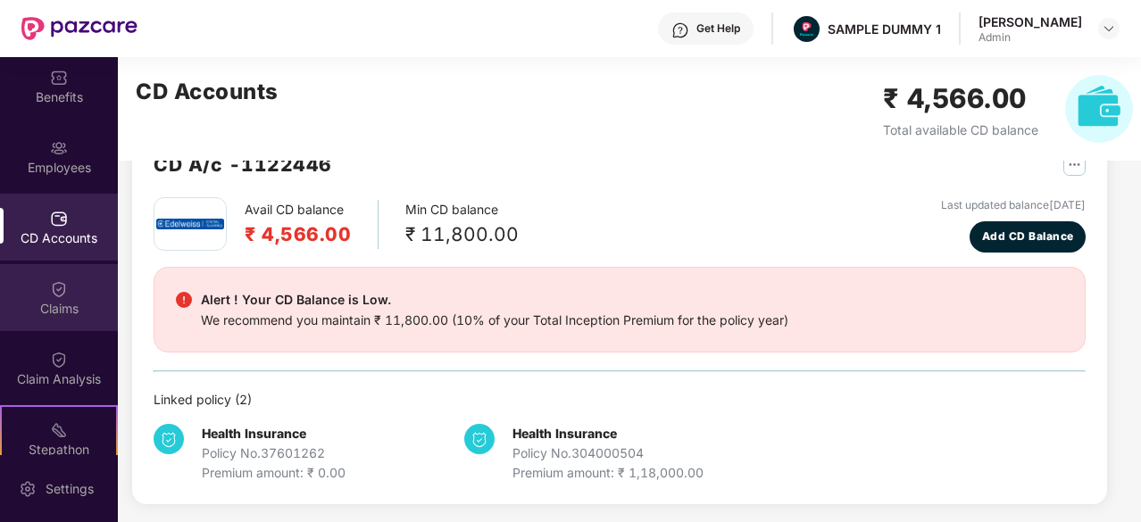
click at [54, 292] on img at bounding box center [59, 289] width 18 height 18
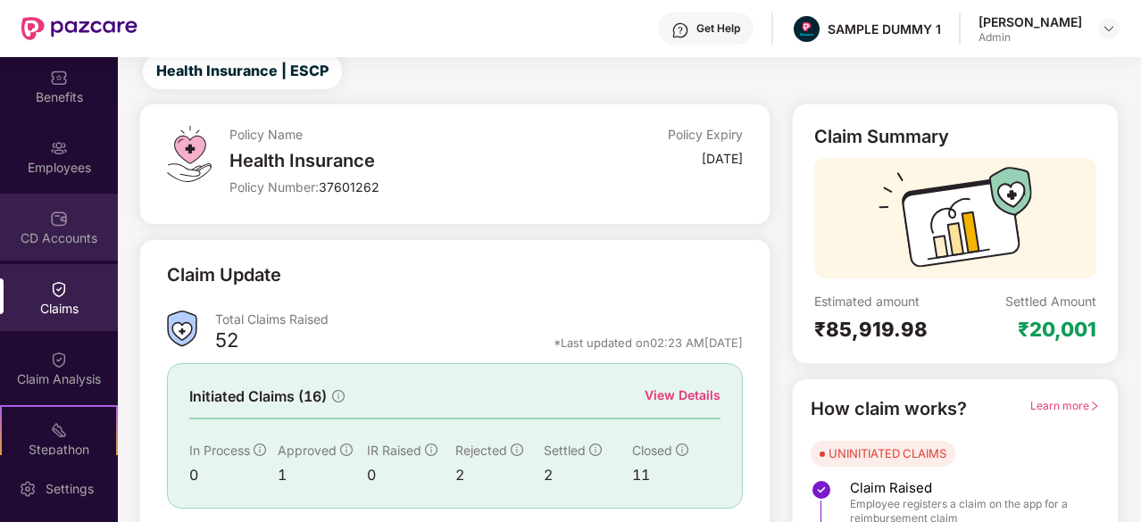
click at [58, 224] on img at bounding box center [59, 219] width 18 height 18
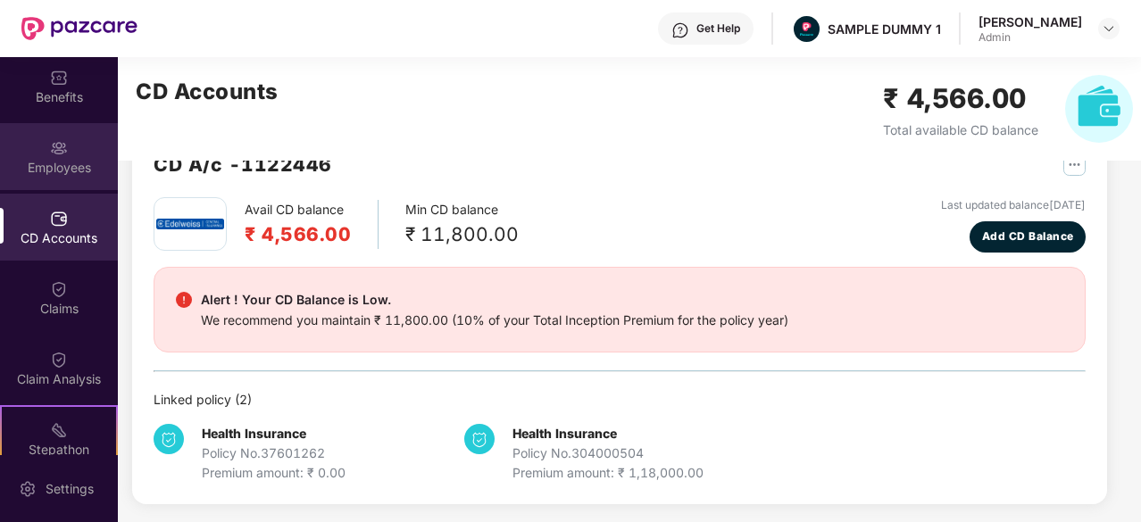
click at [61, 167] on div "Employees" at bounding box center [59, 168] width 118 height 18
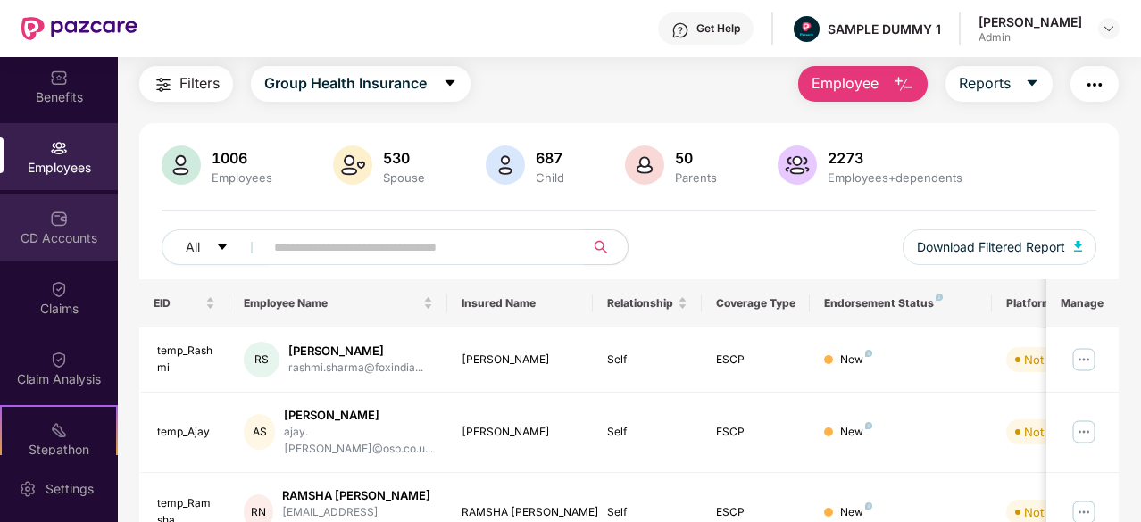
click at [46, 230] on div "CD Accounts" at bounding box center [59, 238] width 118 height 18
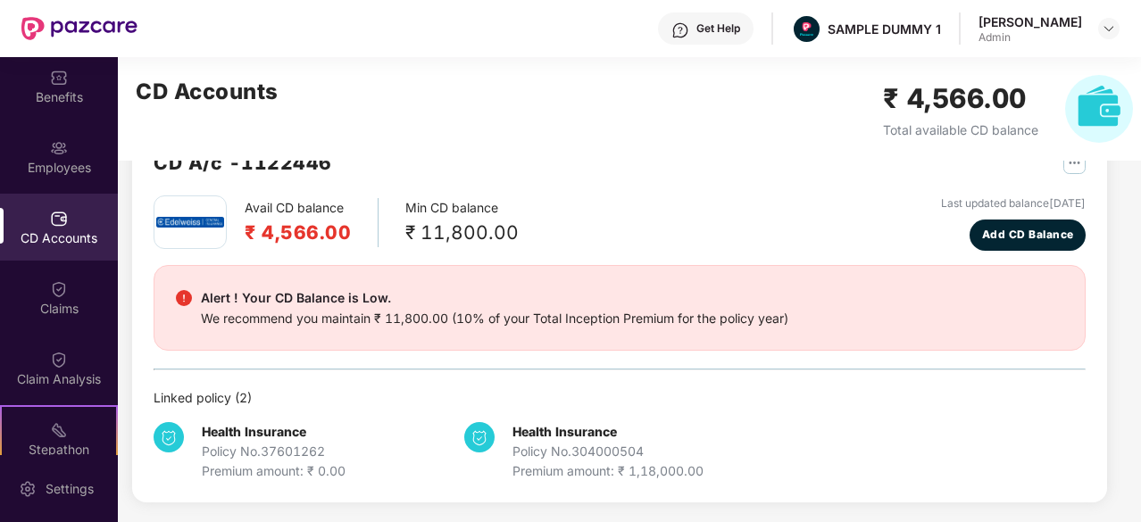
scroll to position [54, 0]
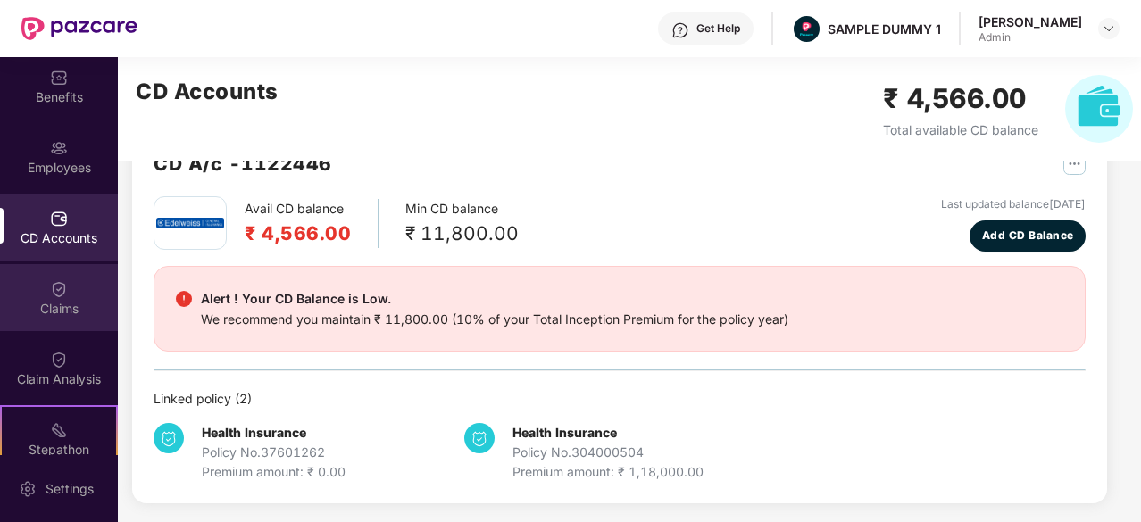
click at [48, 313] on div "Claims" at bounding box center [59, 309] width 118 height 18
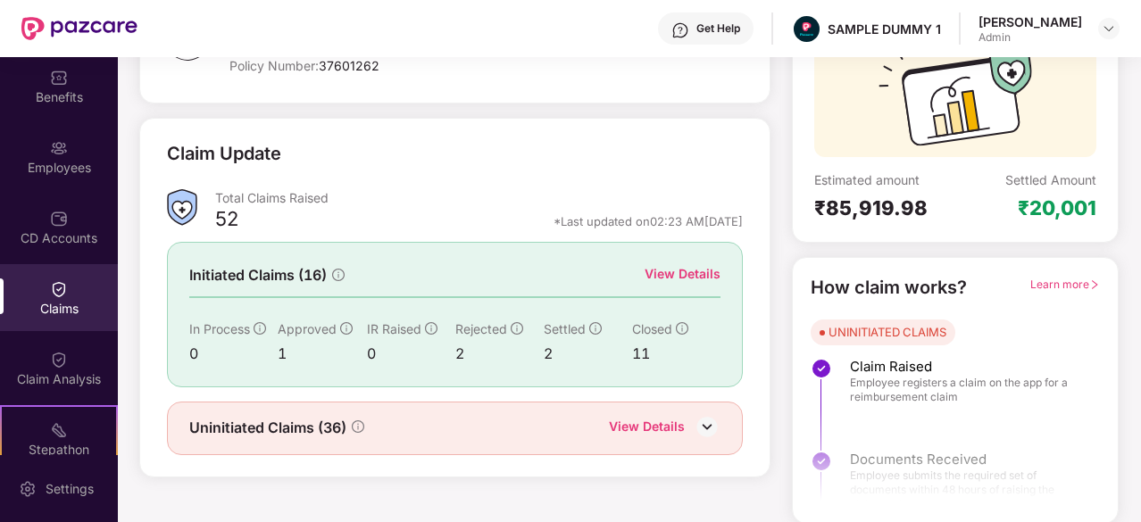
scroll to position [173, 0]
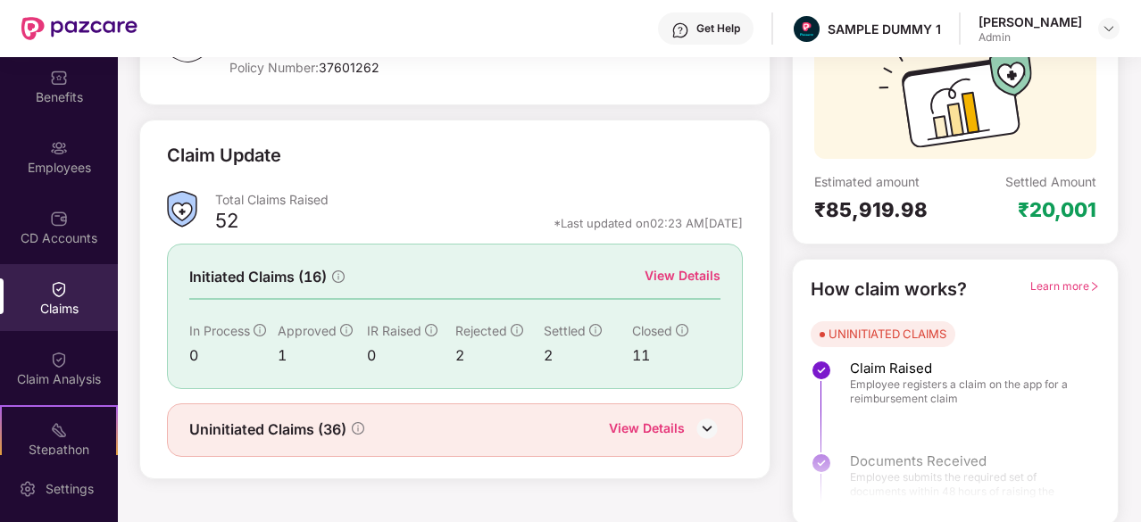
click at [696, 271] on div "View Details" at bounding box center [682, 276] width 76 height 20
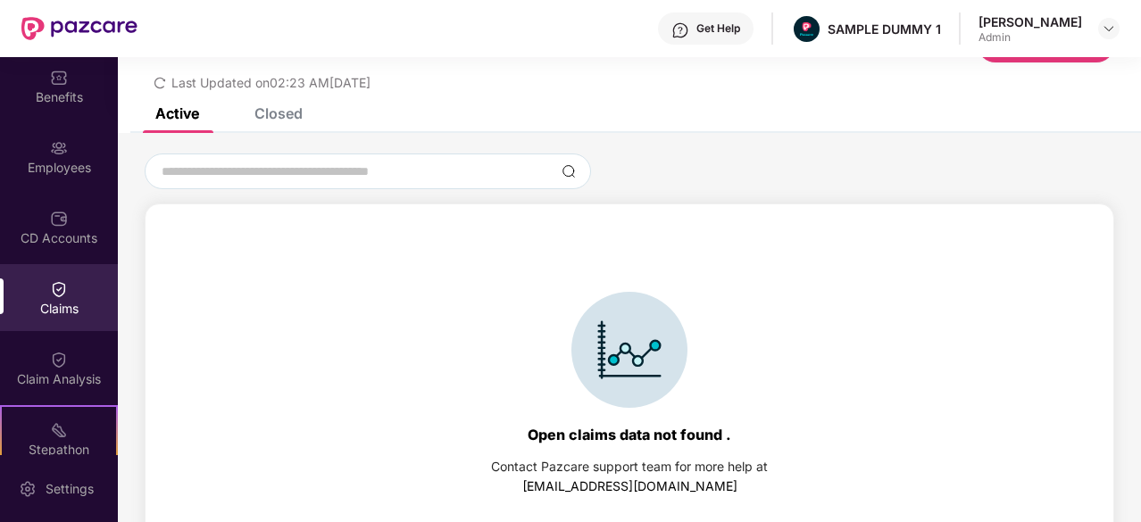
scroll to position [82, 0]
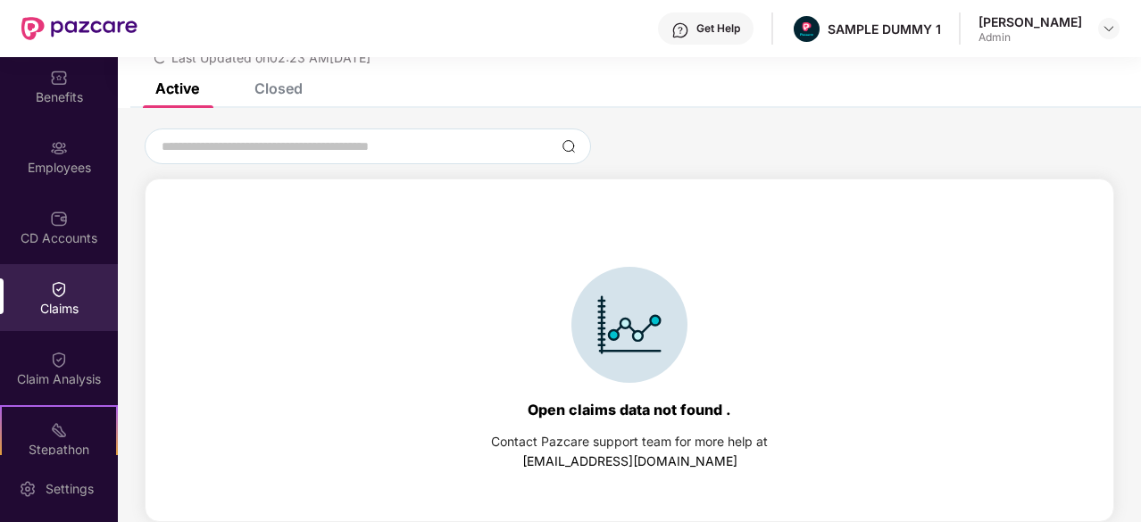
click at [302, 88] on div "Closed" at bounding box center [278, 88] width 48 height 18
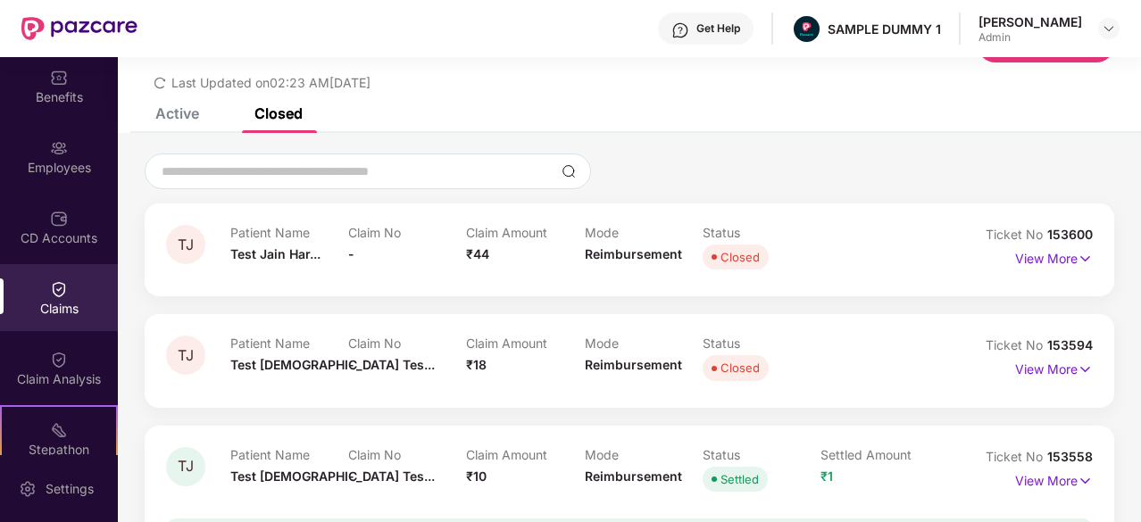
scroll to position [54, 0]
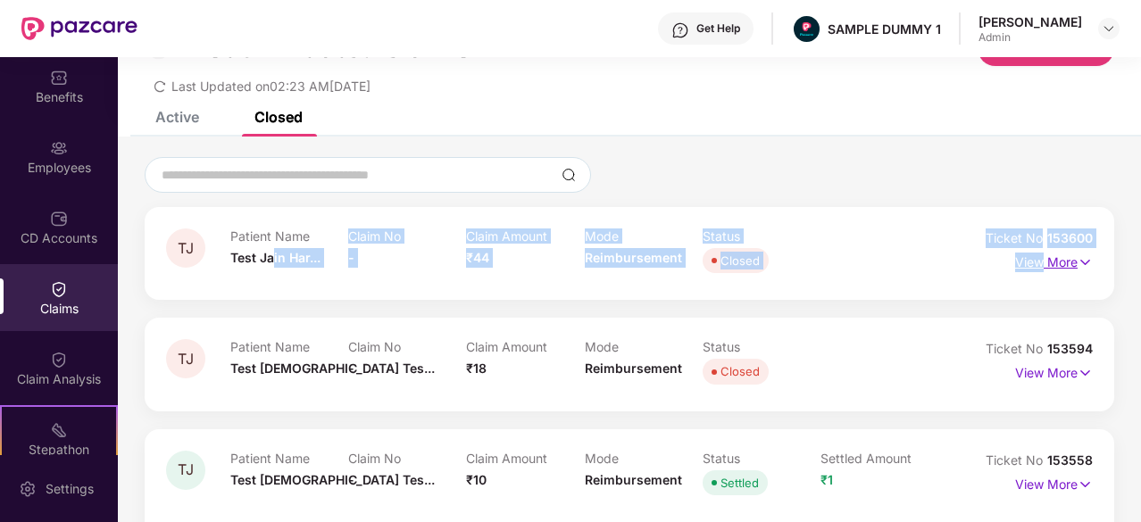
drag, startPoint x: 275, startPoint y: 245, endPoint x: 1037, endPoint y: 258, distance: 762.4
click at [1037, 258] on div "TJ Patient Name Test [DEMOGRAPHIC_DATA] Har... Claim No - Claim Amount ₹44 Mode…" at bounding box center [629, 253] width 927 height 49
click at [1037, 258] on p "View More" at bounding box center [1054, 260] width 78 height 24
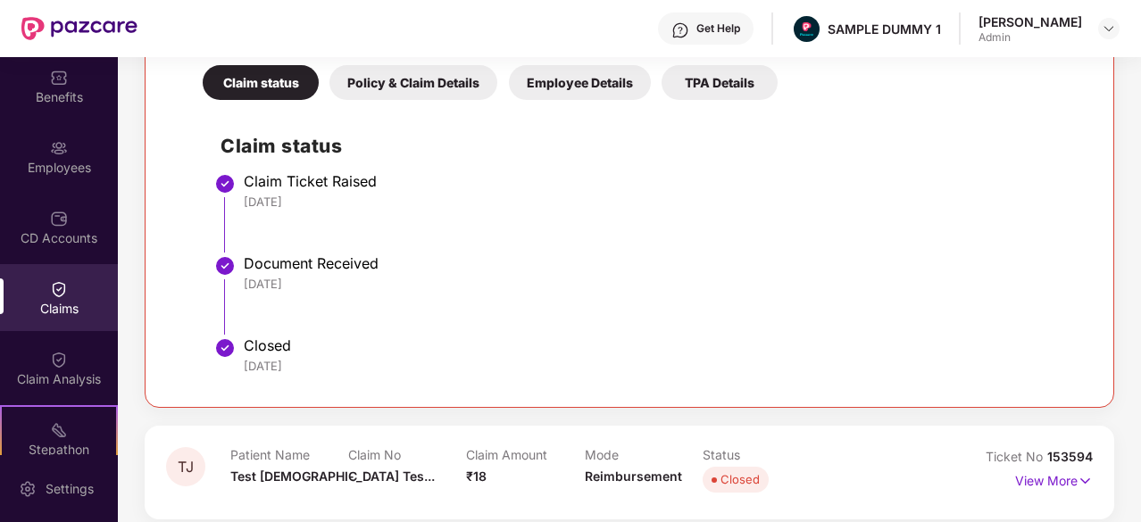
scroll to position [388, 0]
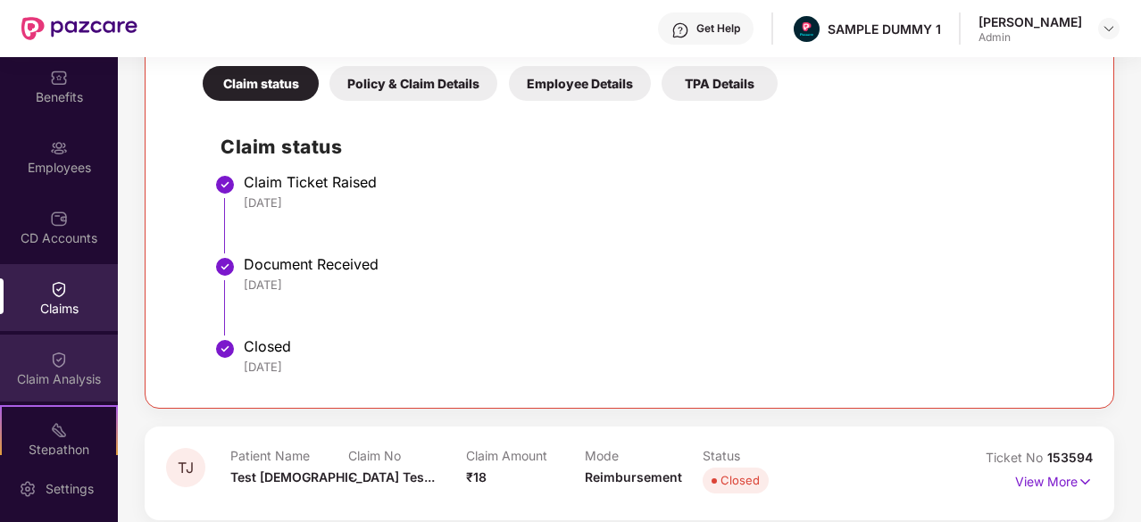
click at [45, 387] on div "Claim Analysis" at bounding box center [59, 379] width 118 height 18
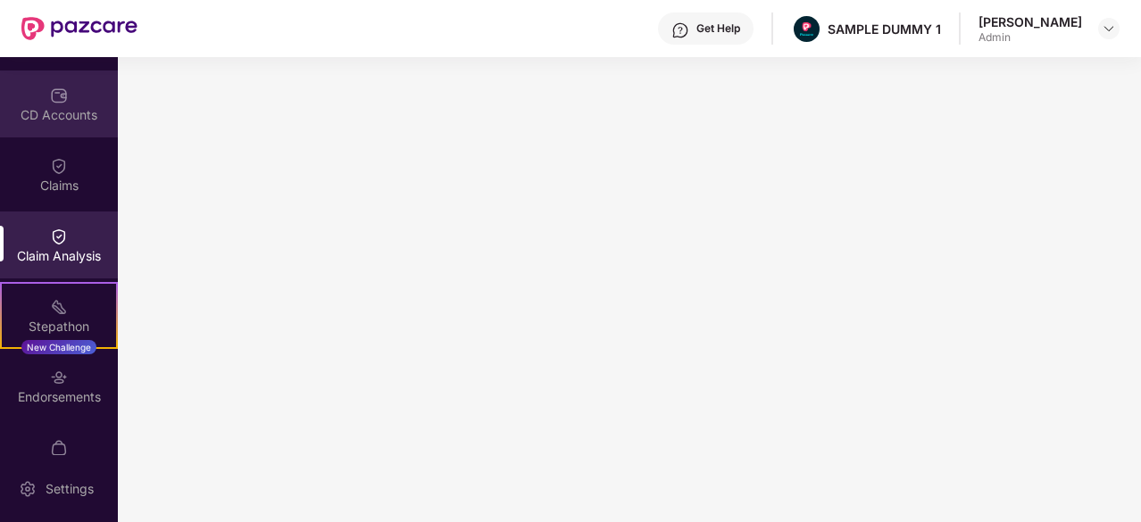
scroll to position [199, 0]
